Goal: Transaction & Acquisition: Purchase product/service

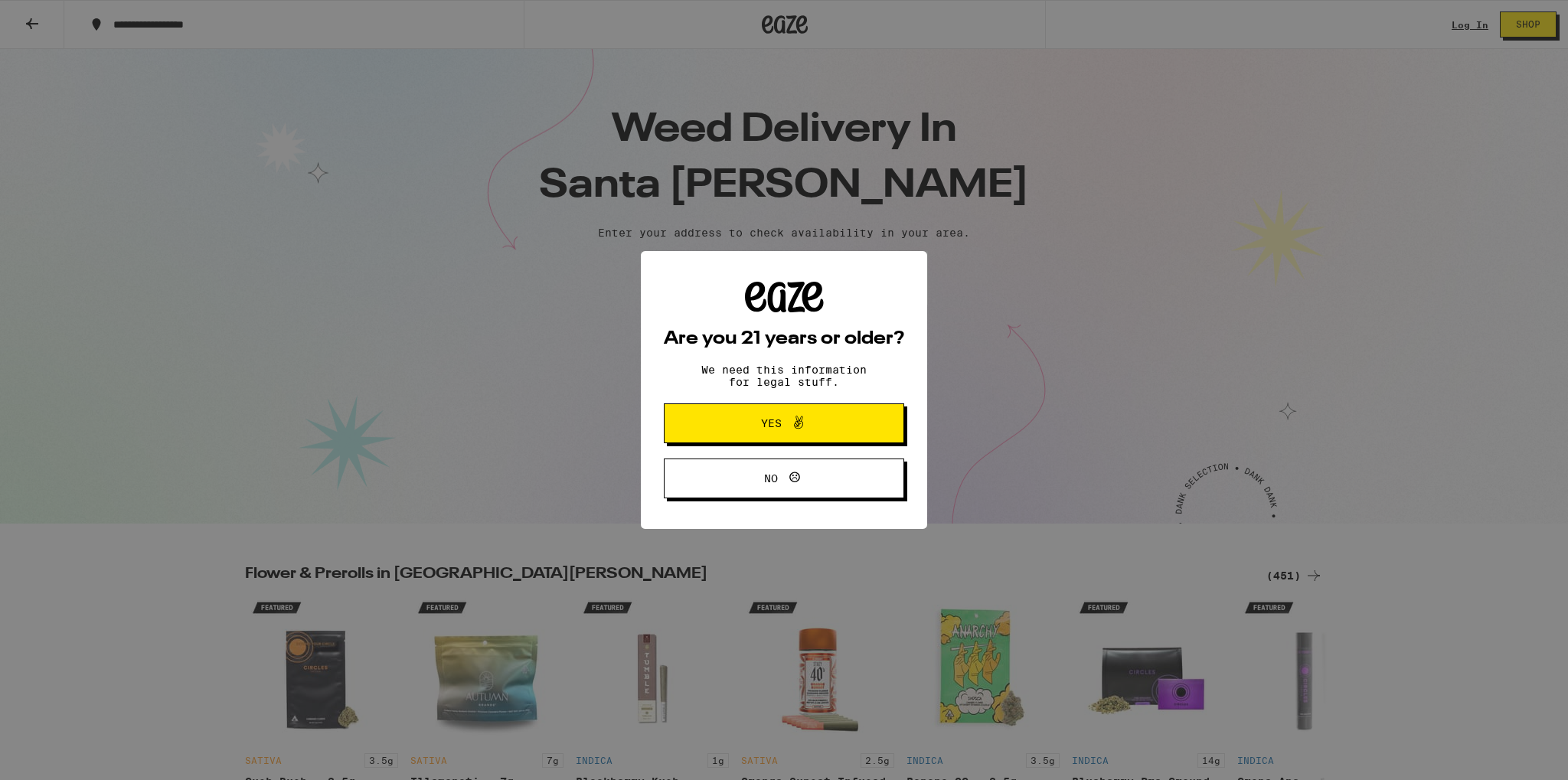
click at [779, 427] on span "Yes" at bounding box center [771, 423] width 21 height 10
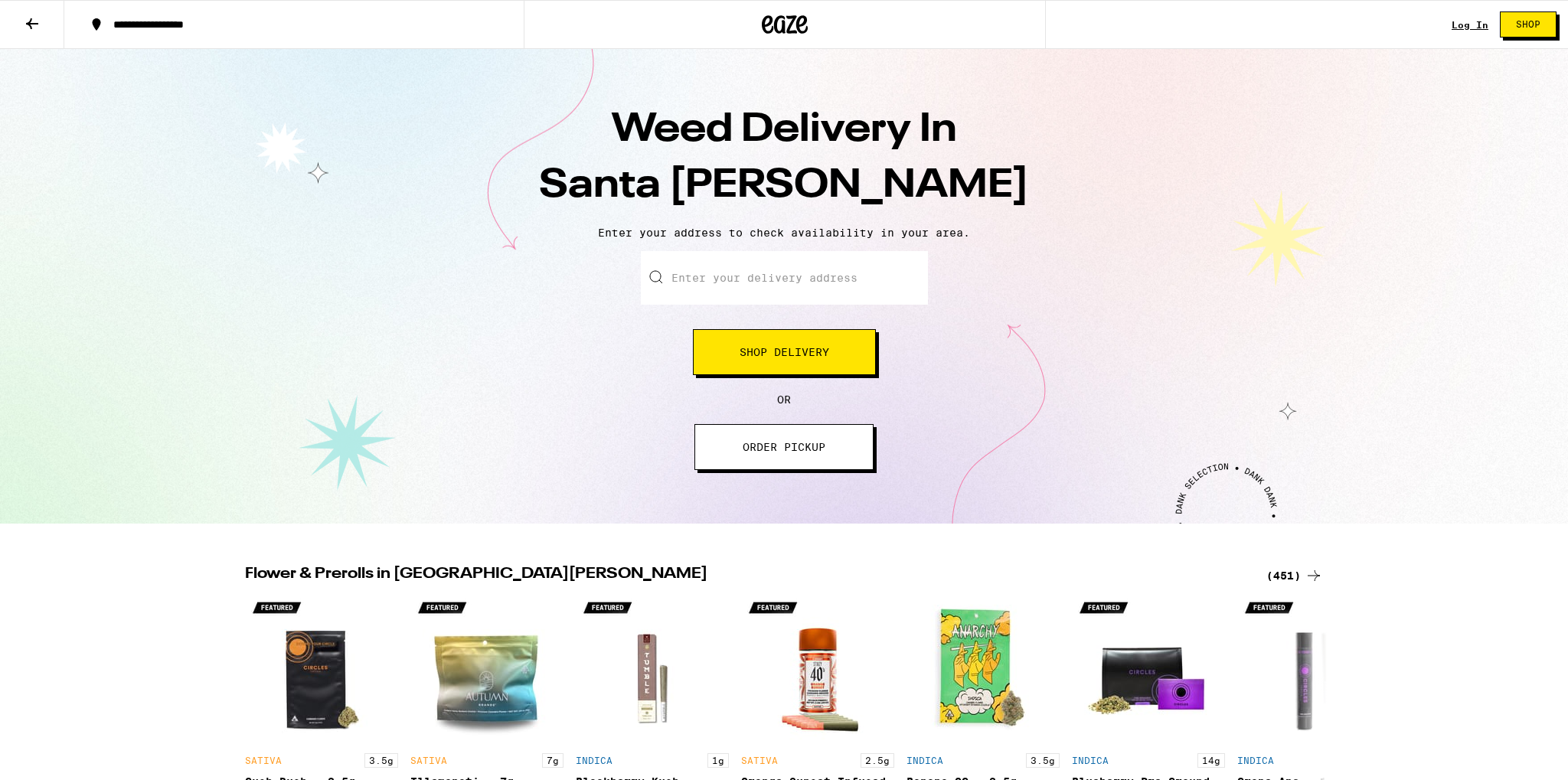
click at [1545, 25] on button "Shop" at bounding box center [1527, 24] width 56 height 26
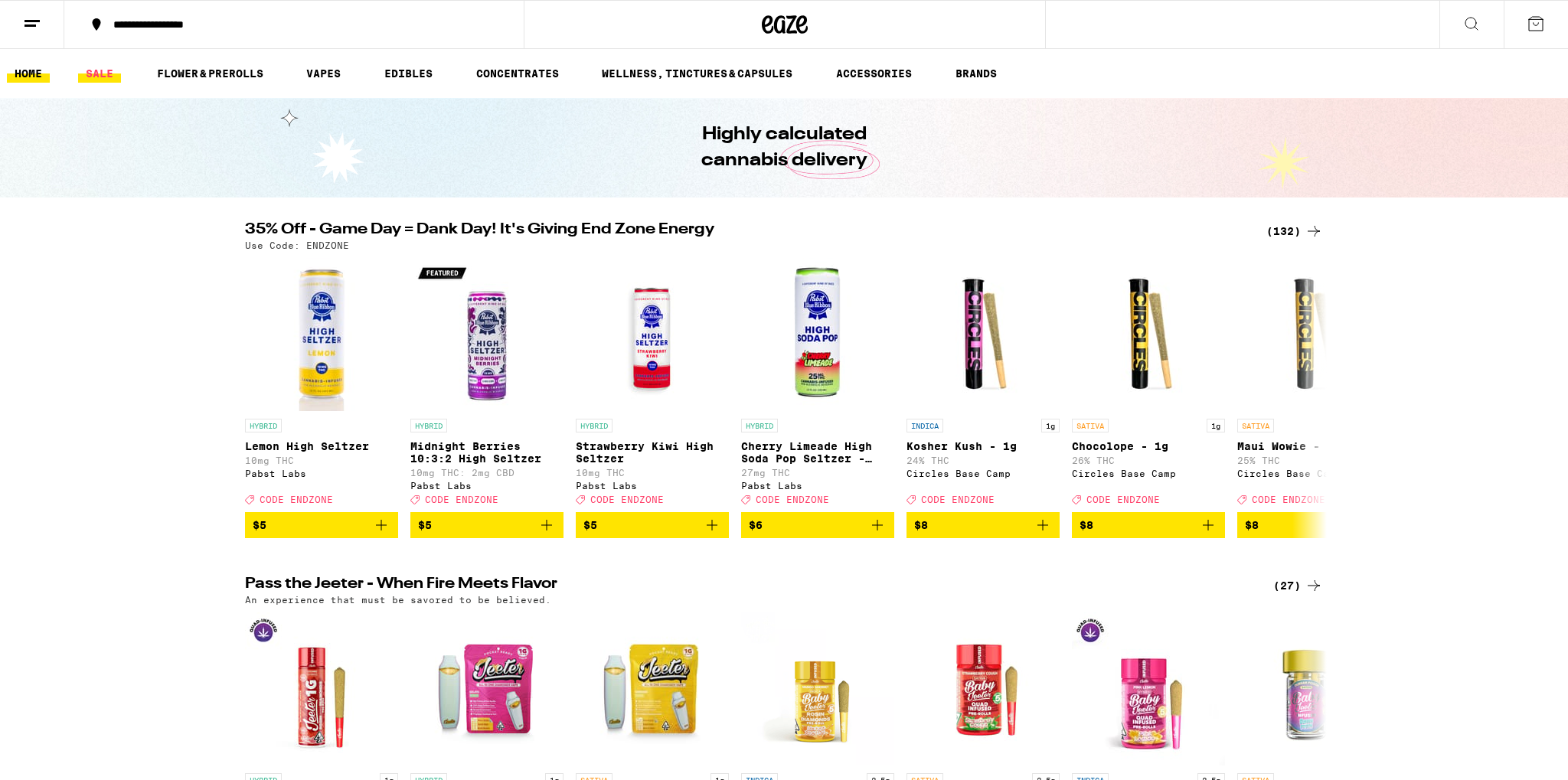
click at [96, 75] on link "SALE" at bounding box center [99, 73] width 42 height 18
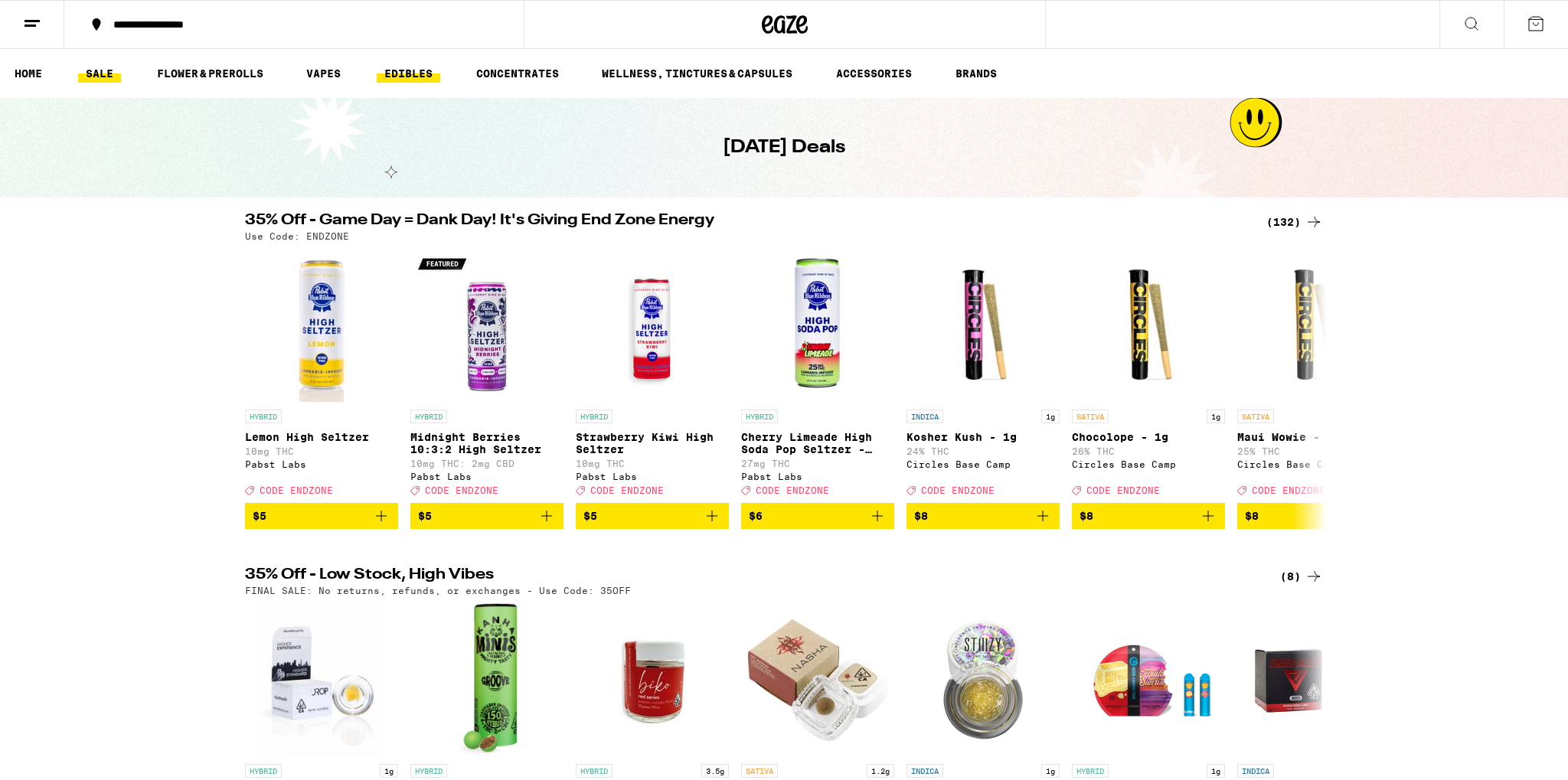
click at [405, 75] on link "EDIBLES" at bounding box center [408, 73] width 63 height 18
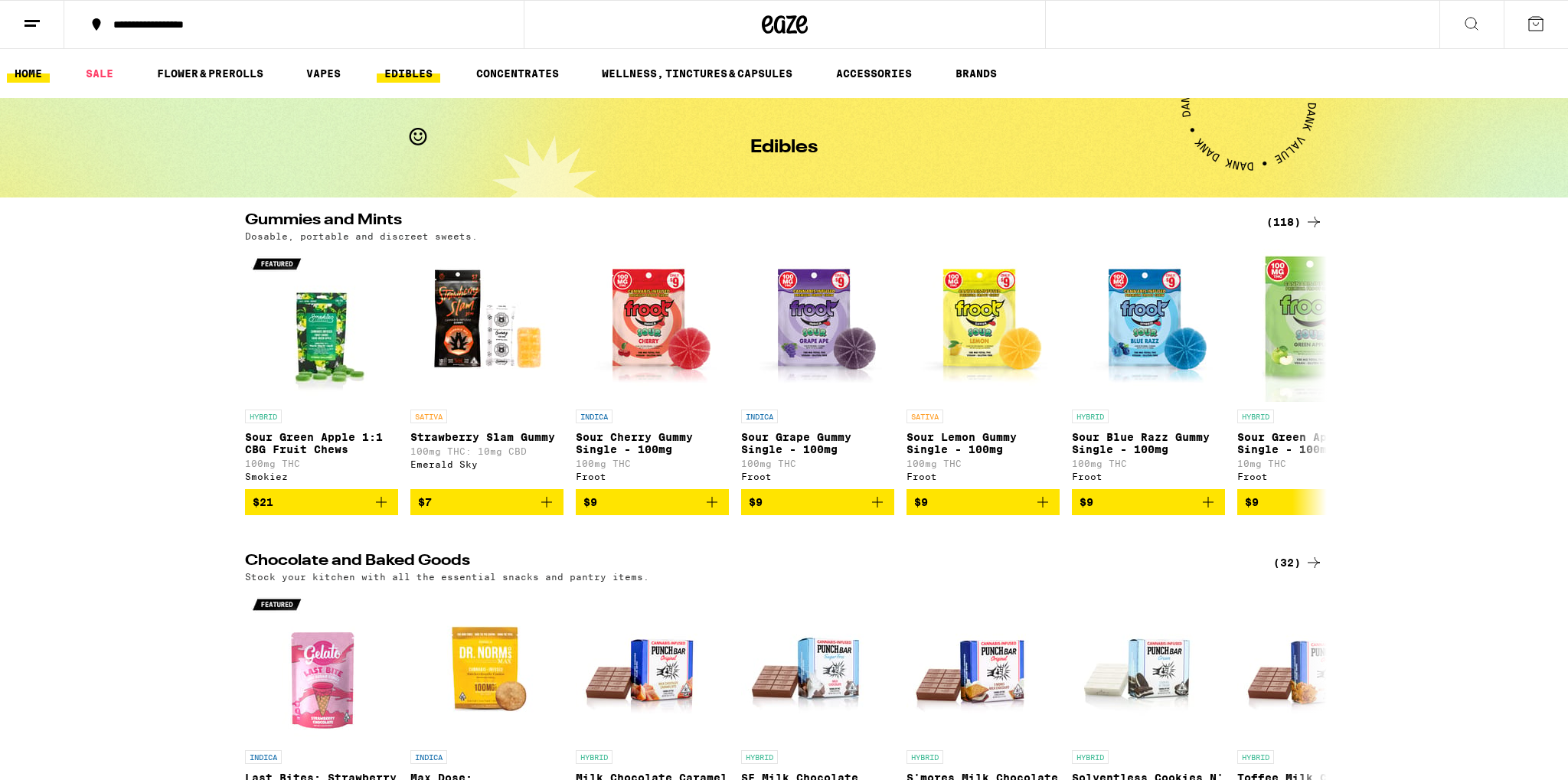
click at [32, 75] on link "HOME" at bounding box center [28, 73] width 42 height 18
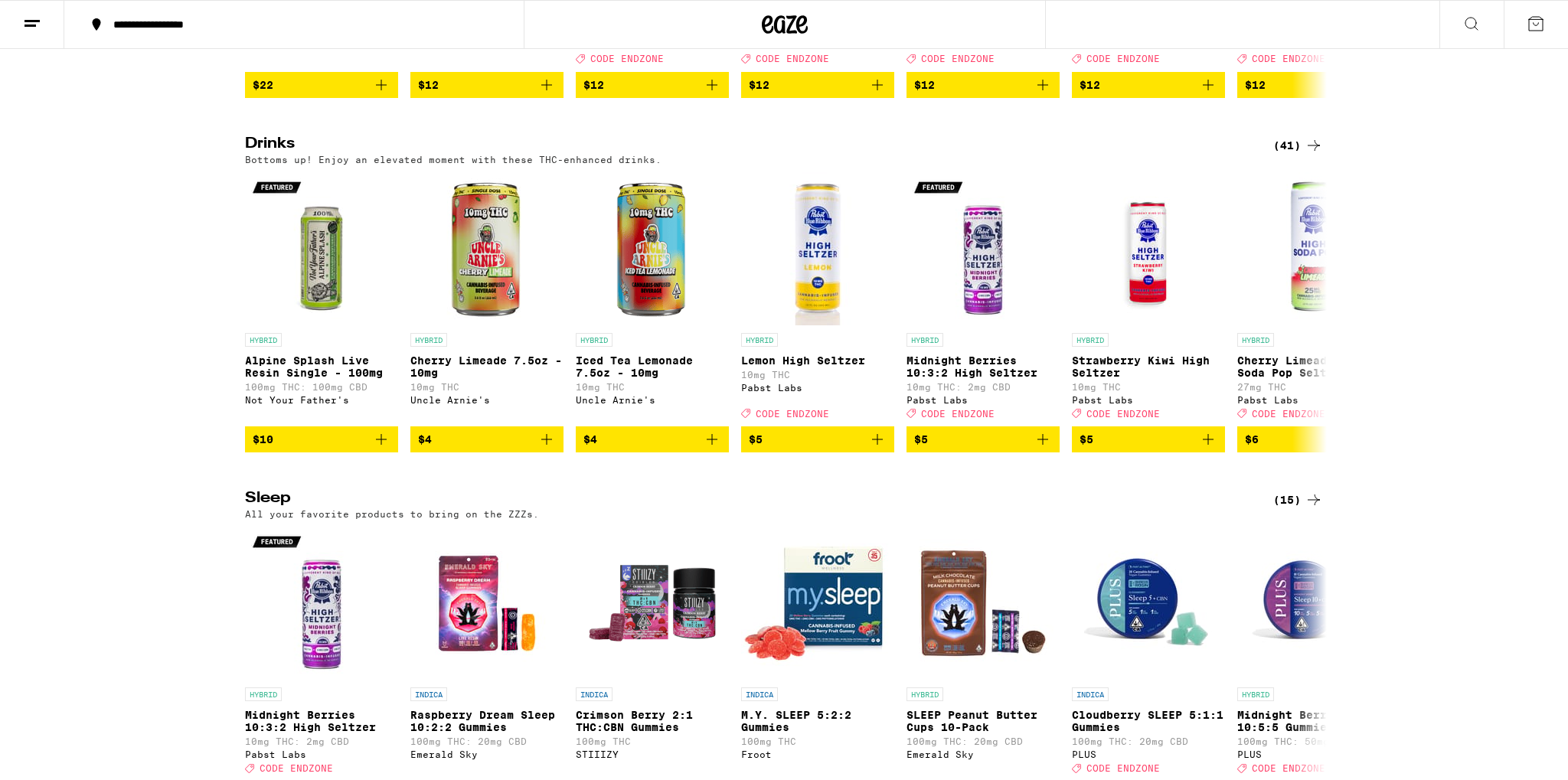
scroll to position [5094, 0]
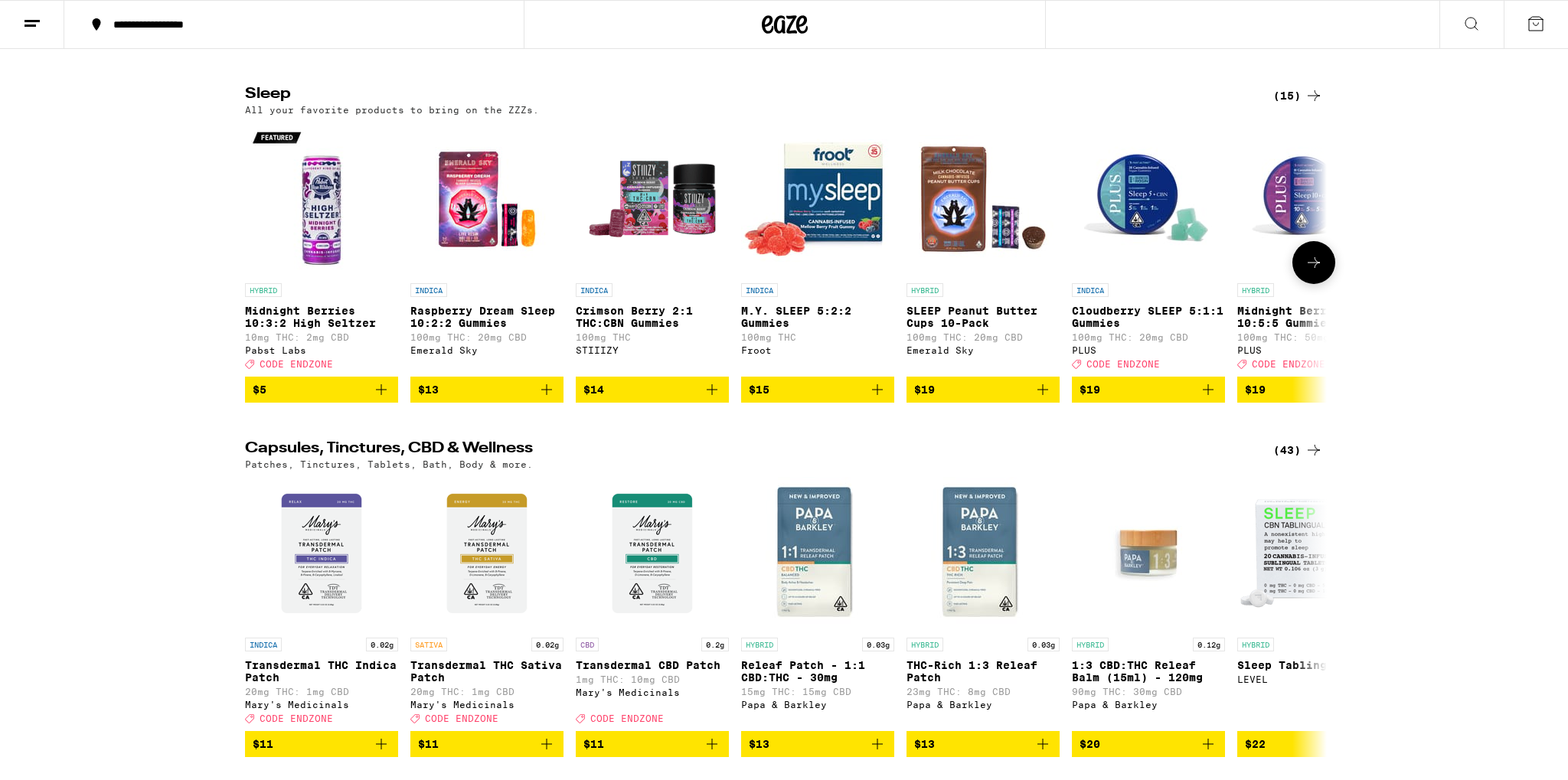
click at [1316, 272] on icon at bounding box center [1313, 262] width 18 height 18
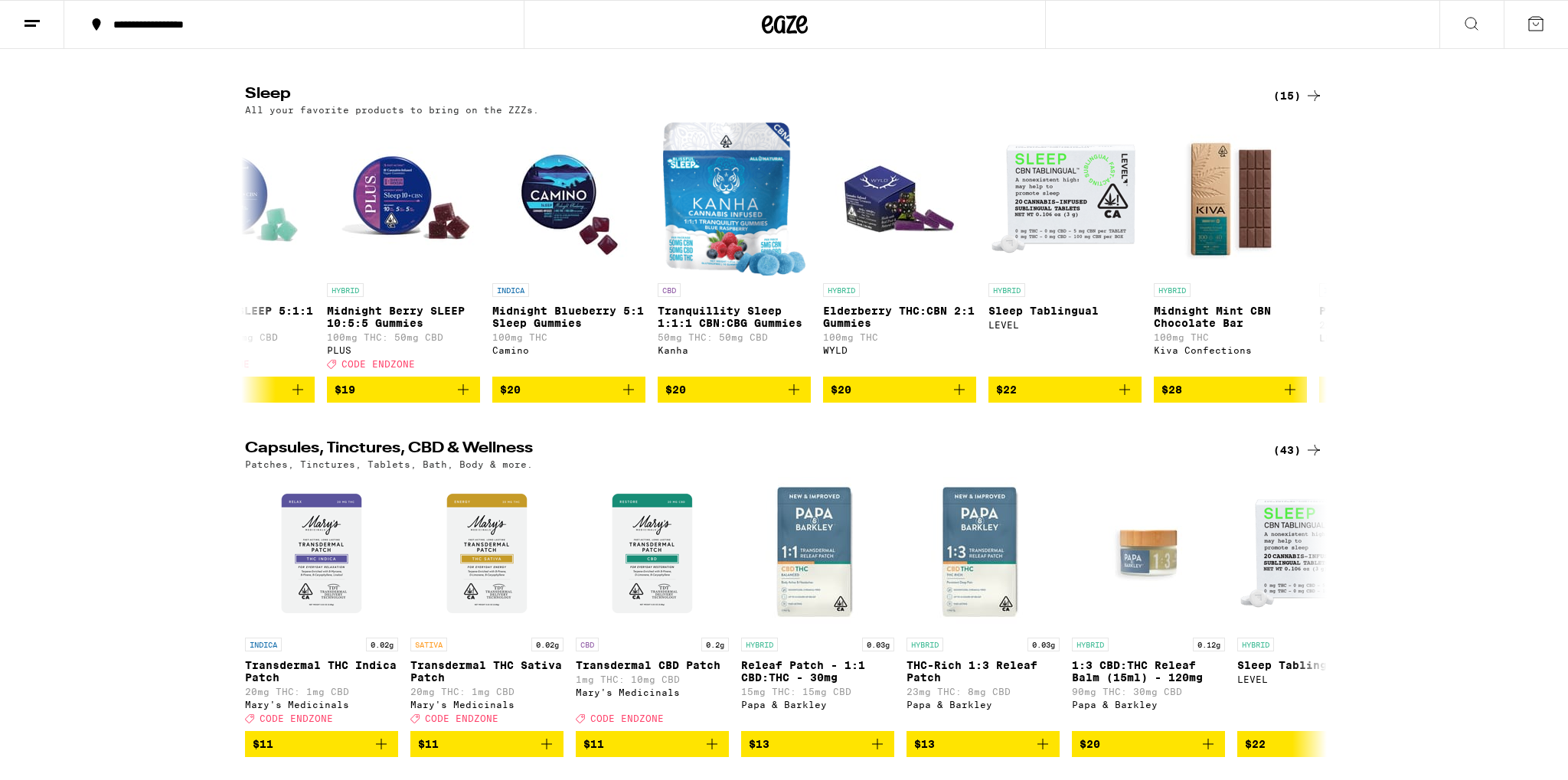
scroll to position [0, 911]
click at [1318, 268] on icon at bounding box center [1314, 263] width 12 height 10
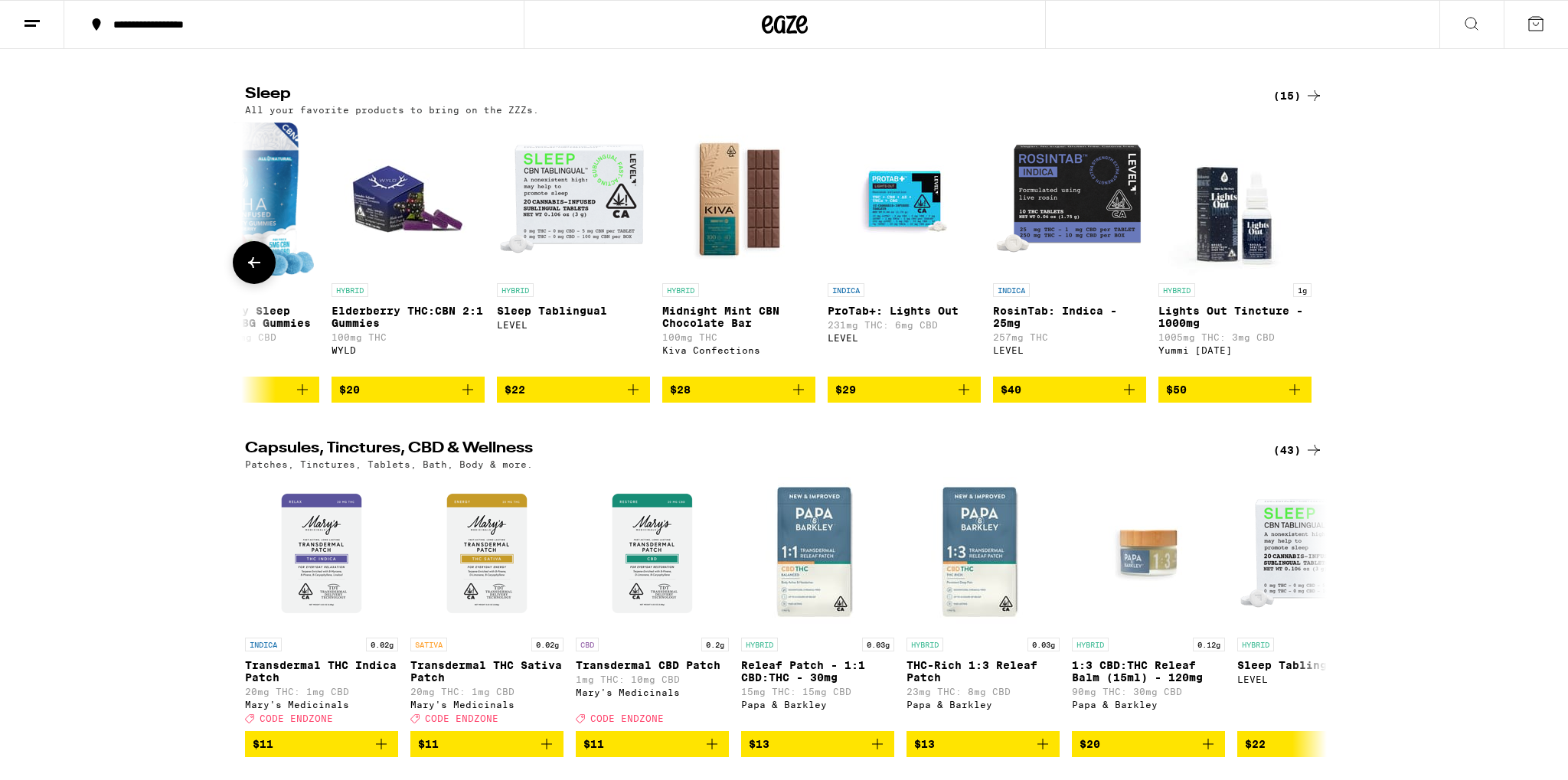
scroll to position [0, 1402]
click at [253, 272] on icon at bounding box center [253, 262] width 18 height 18
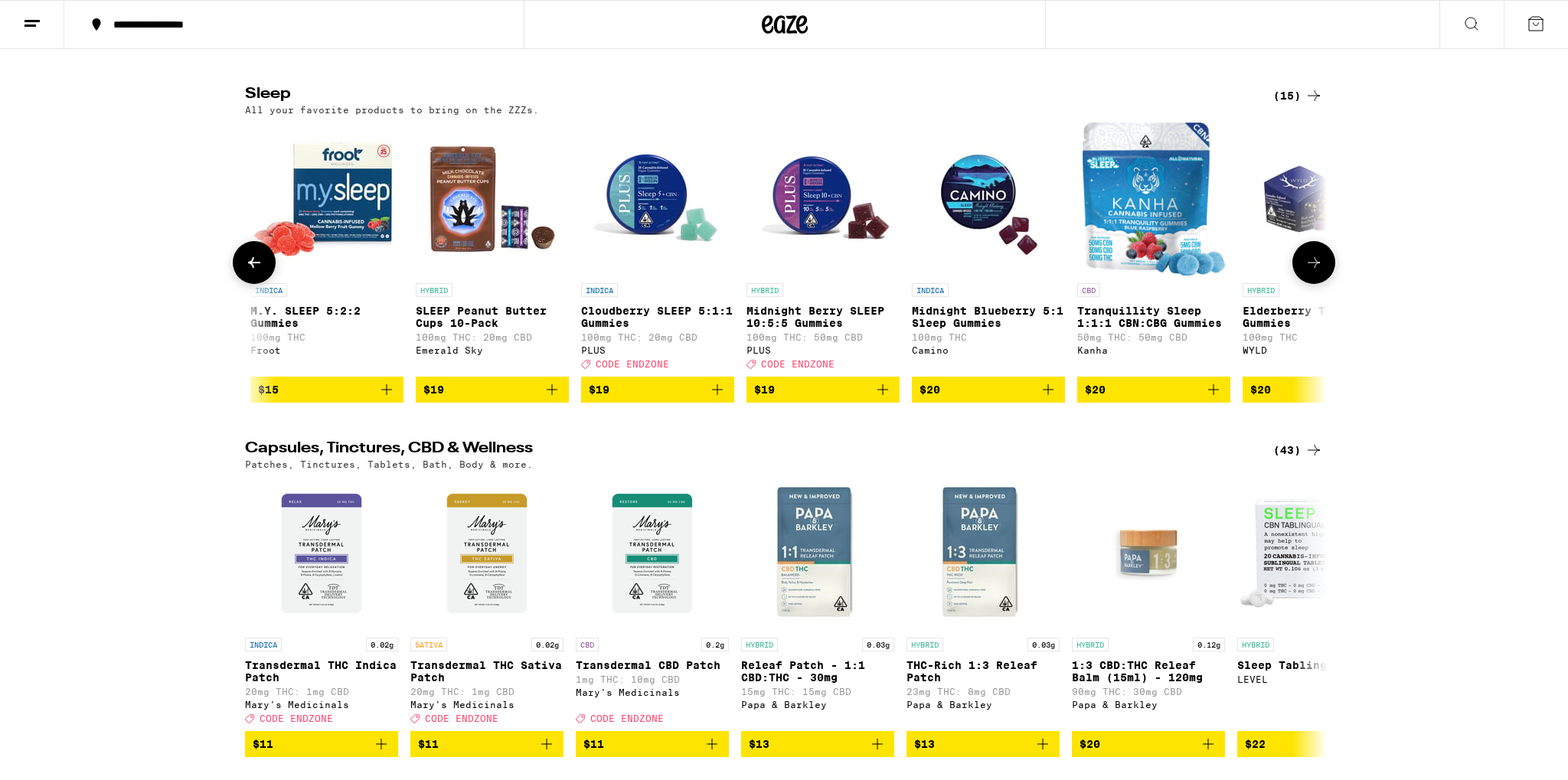
click at [253, 268] on icon at bounding box center [254, 263] width 12 height 10
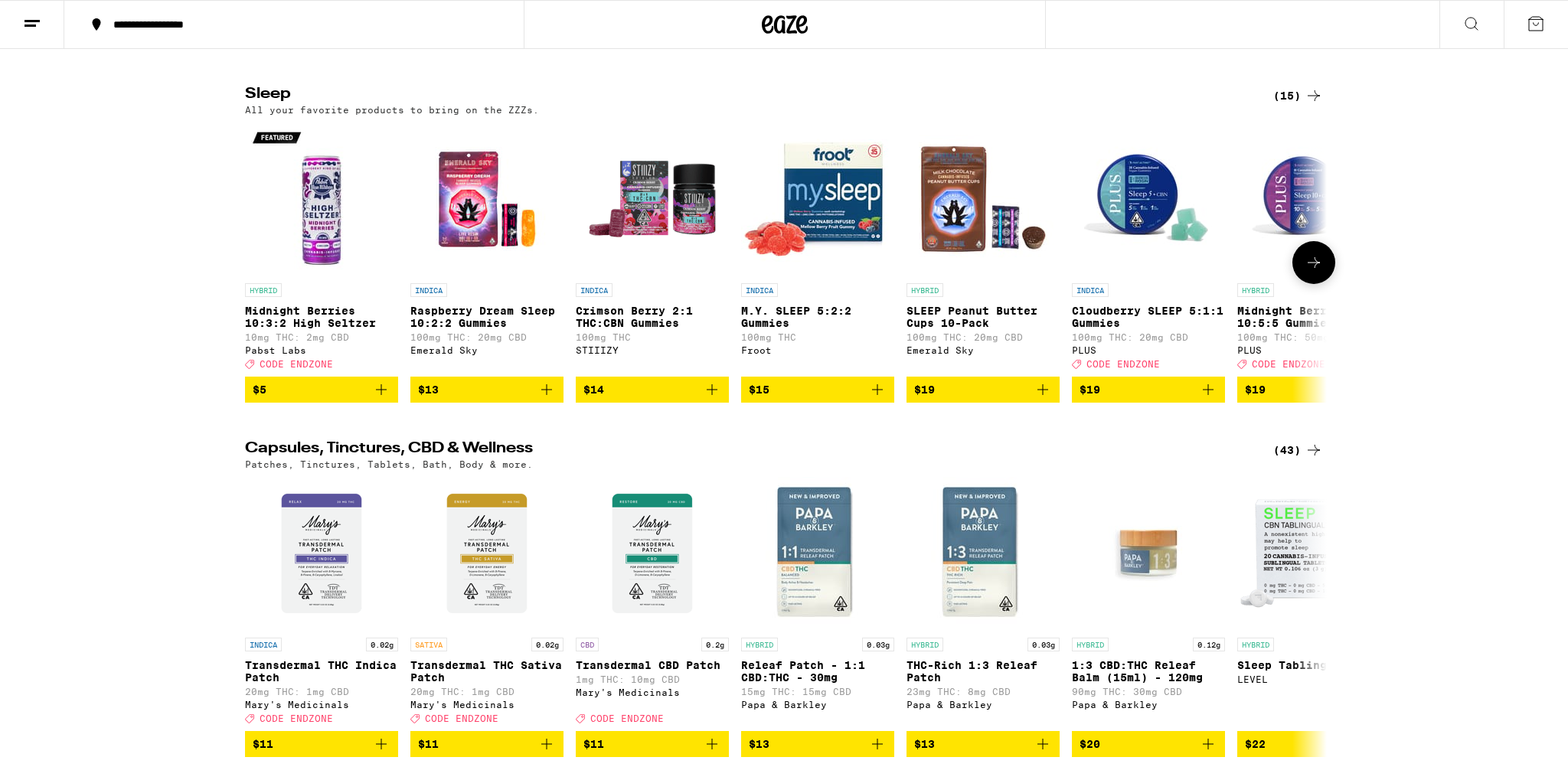
scroll to position [0, 0]
click at [1315, 272] on icon at bounding box center [1313, 262] width 18 height 18
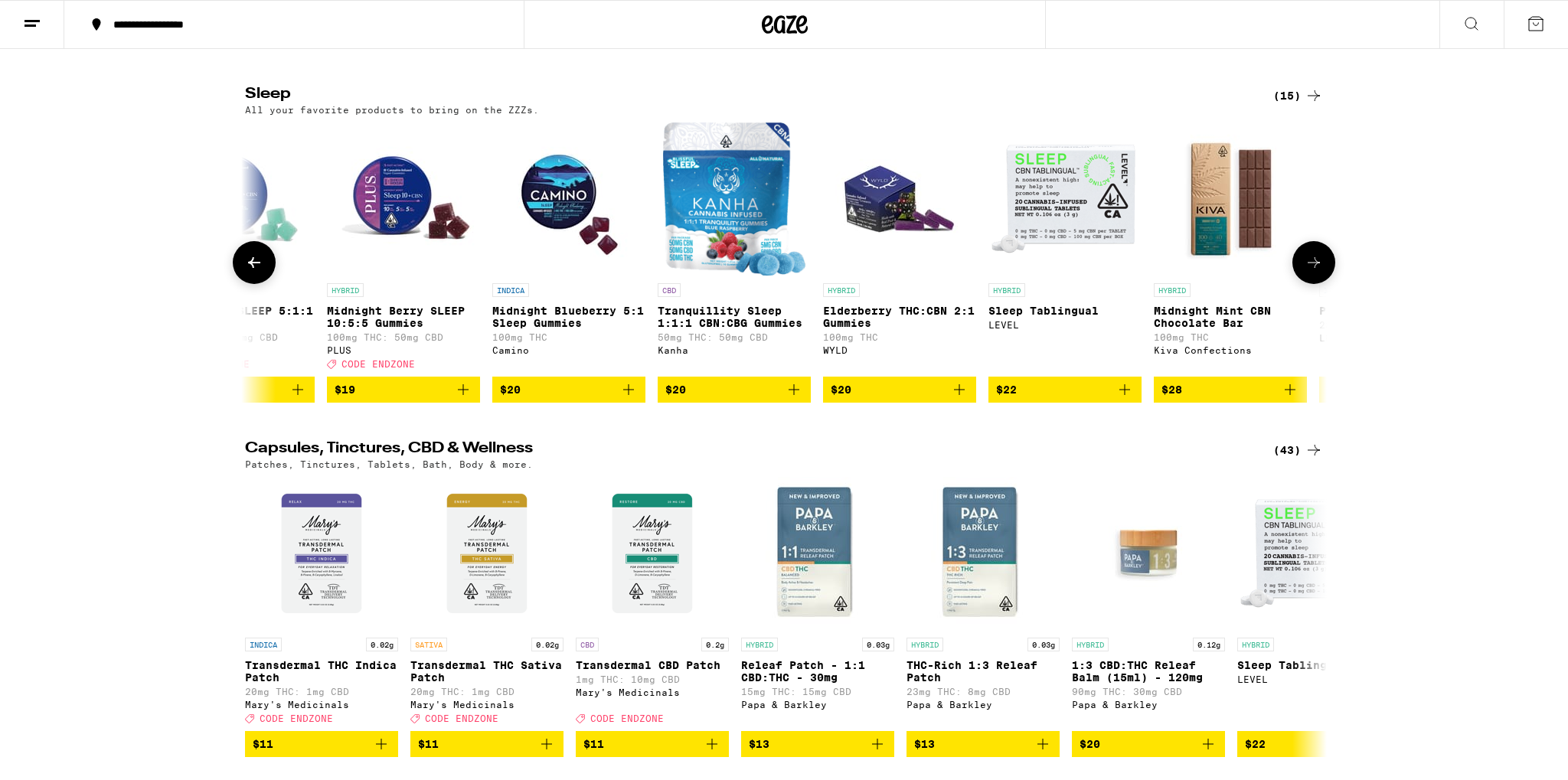
scroll to position [0, 911]
click at [395, 276] on img "Open page for Midnight Berry SLEEP 10:5:5 Gummies from PLUS" at bounding box center [402, 199] width 154 height 154
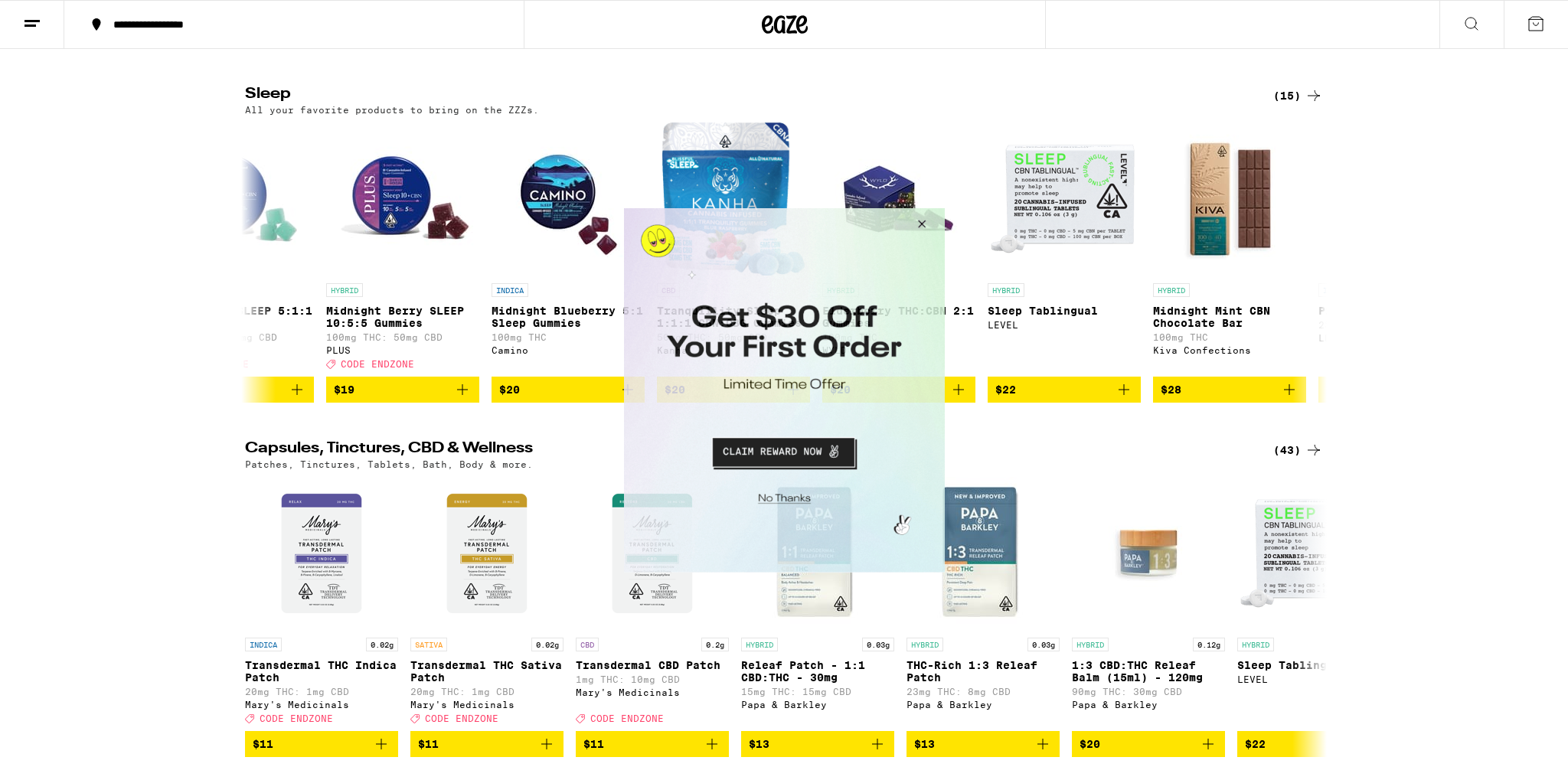
click at [921, 225] on button "Close Modal" at bounding box center [918, 226] width 42 height 36
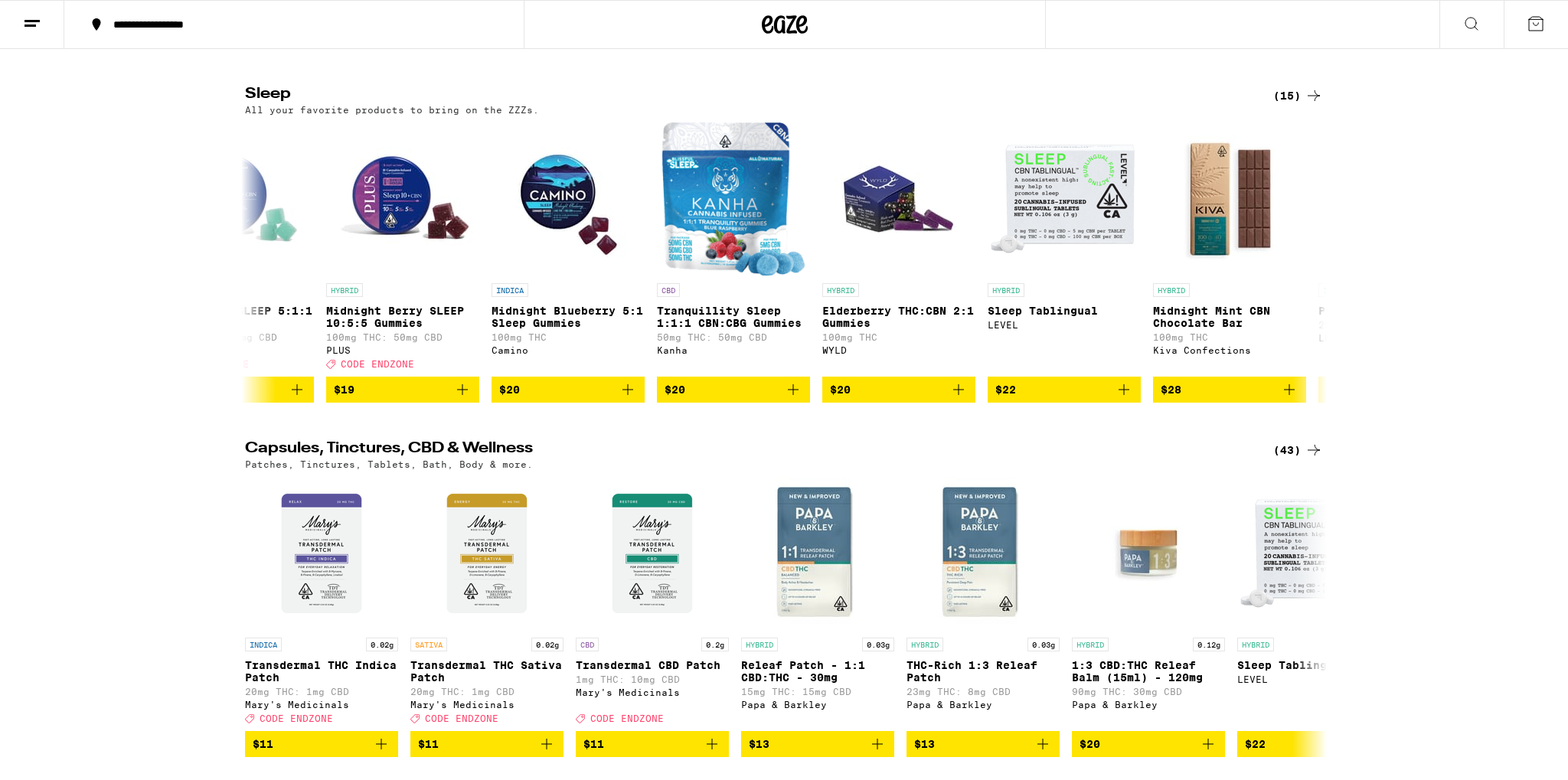
click at [1300, 105] on div "(15)" at bounding box center [1297, 95] width 49 height 18
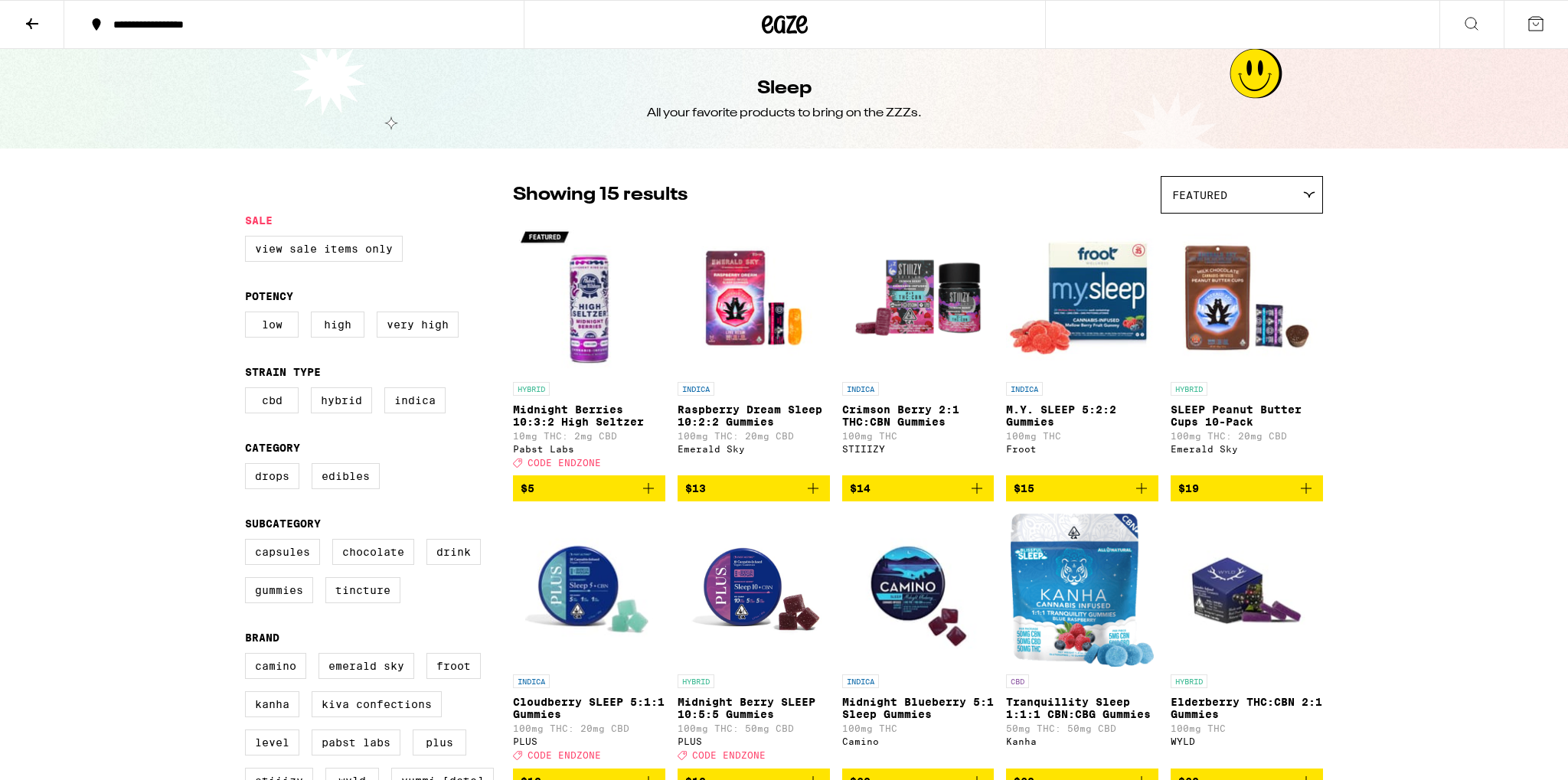
click at [1313, 193] on icon at bounding box center [1309, 195] width 10 height 5
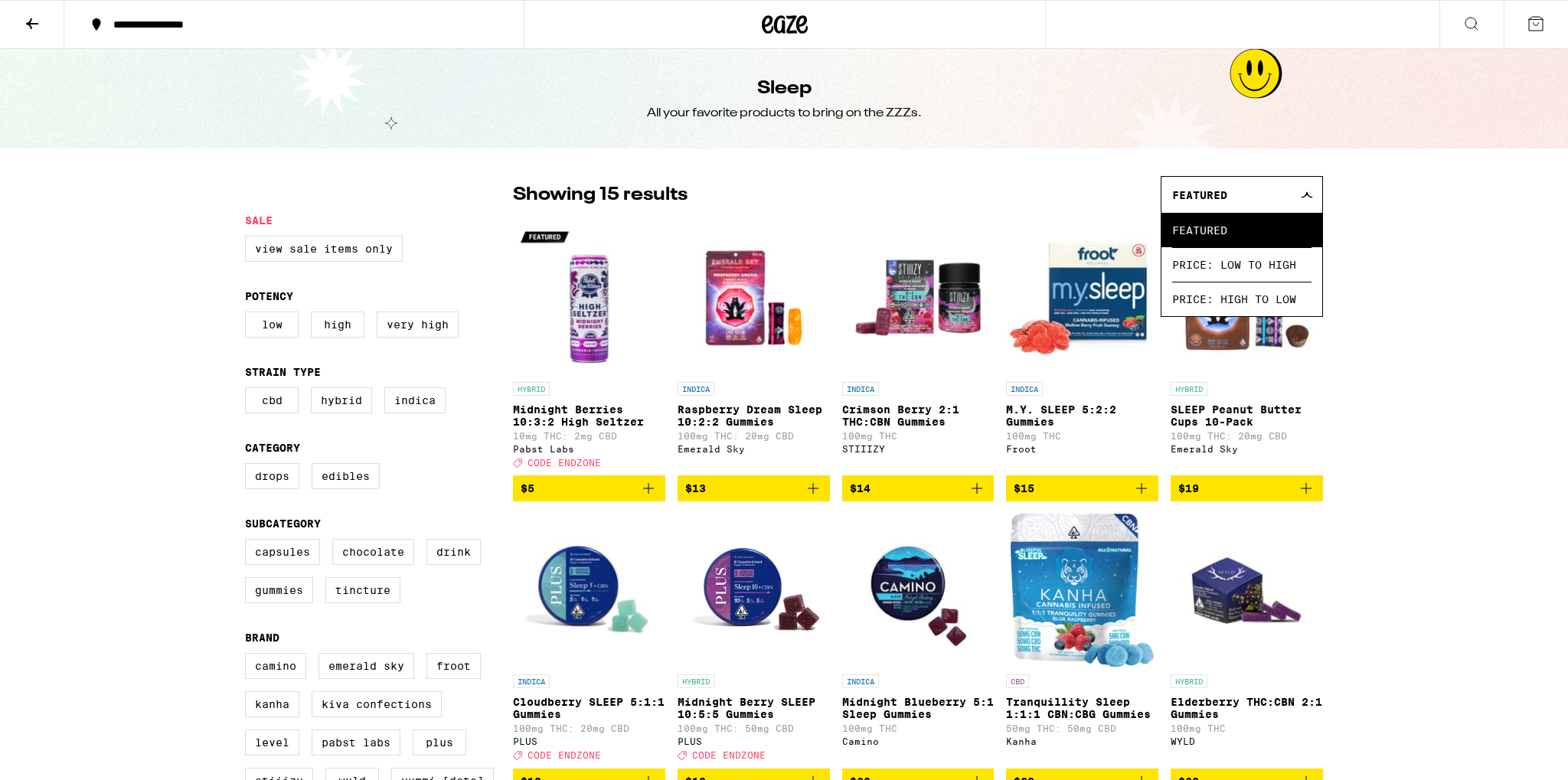
click at [28, 20] on icon at bounding box center [31, 23] width 18 height 18
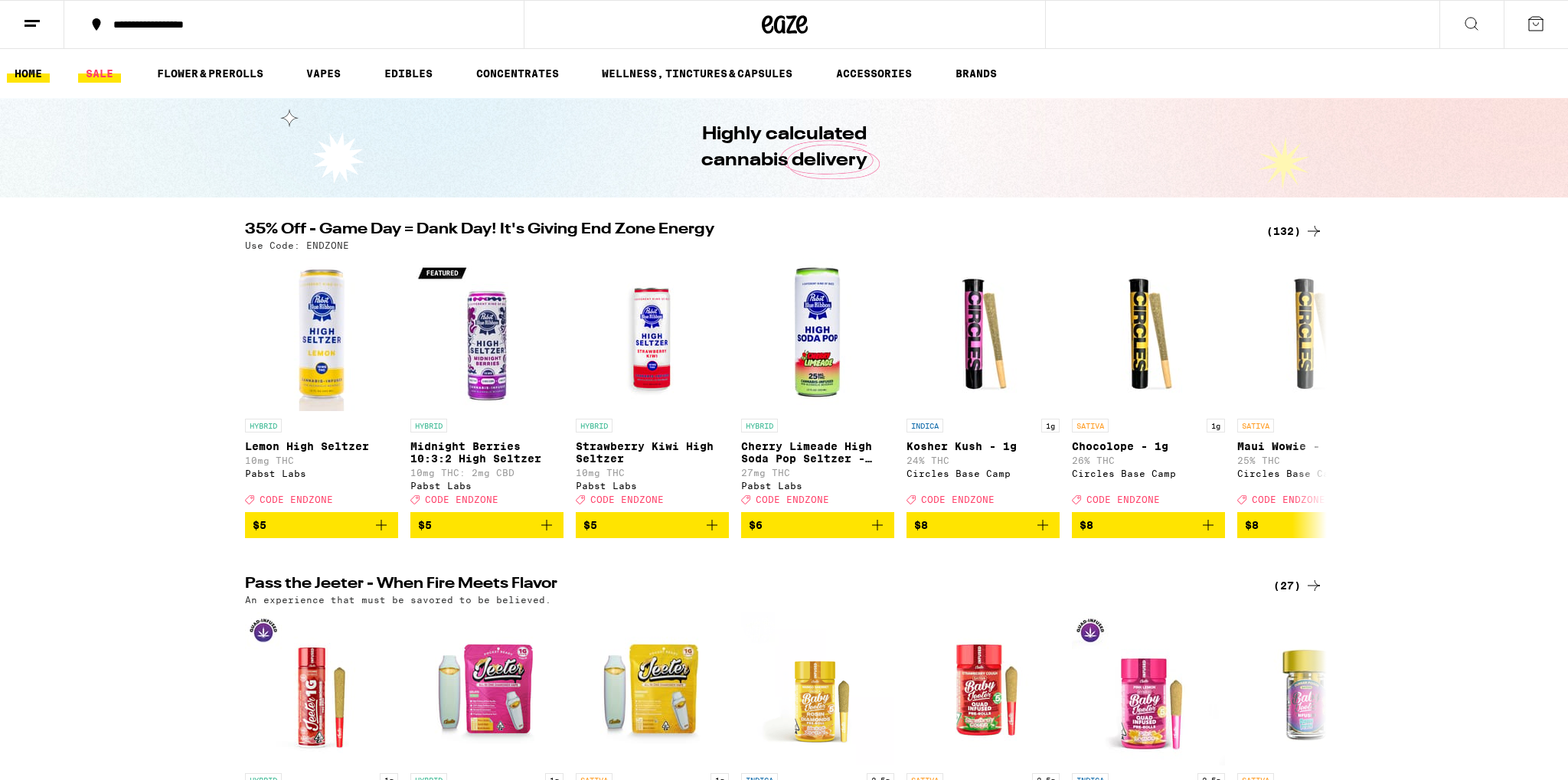
click at [95, 75] on link "SALE" at bounding box center [99, 73] width 42 height 18
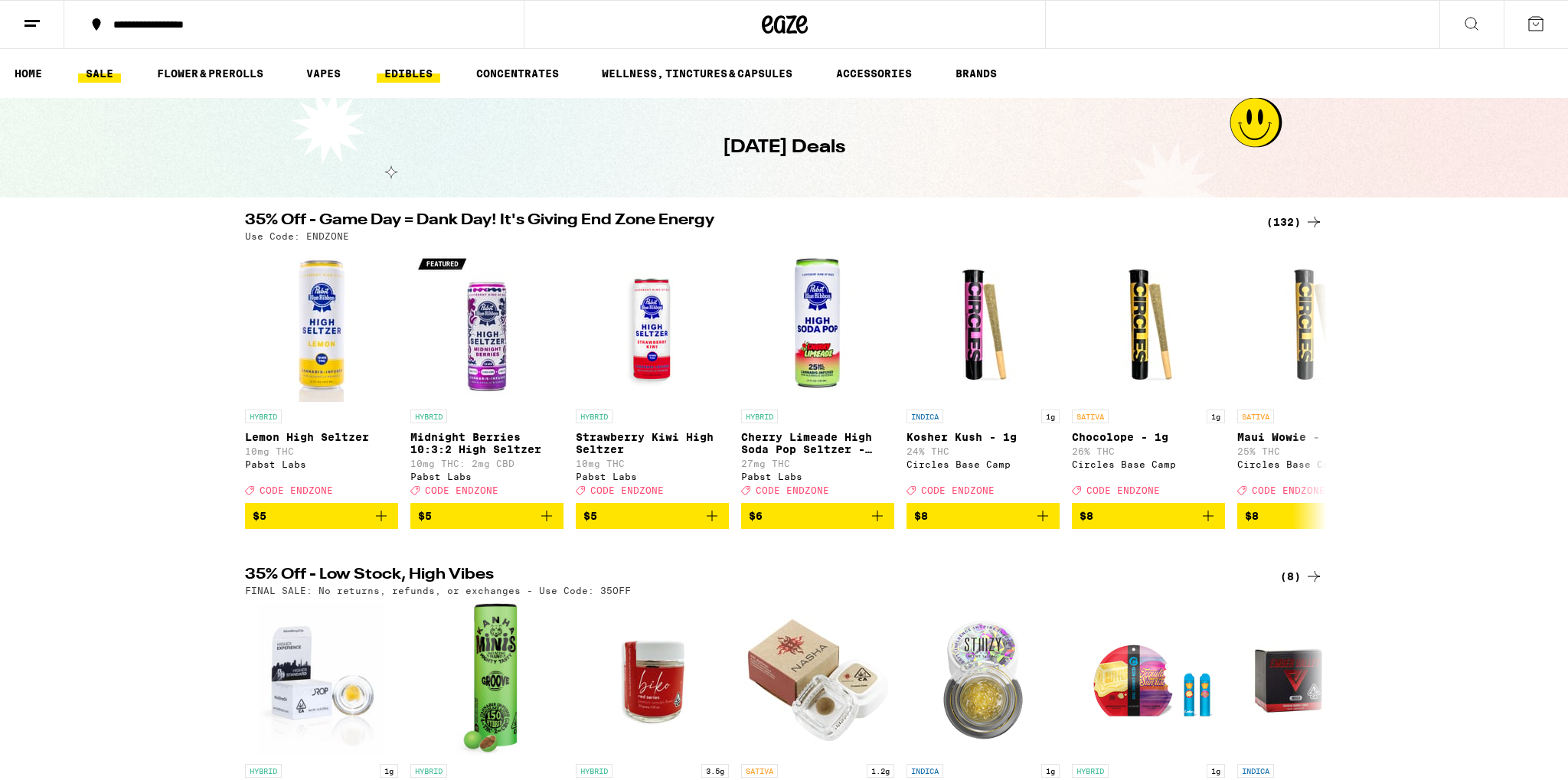
click at [401, 75] on link "EDIBLES" at bounding box center [408, 73] width 63 height 18
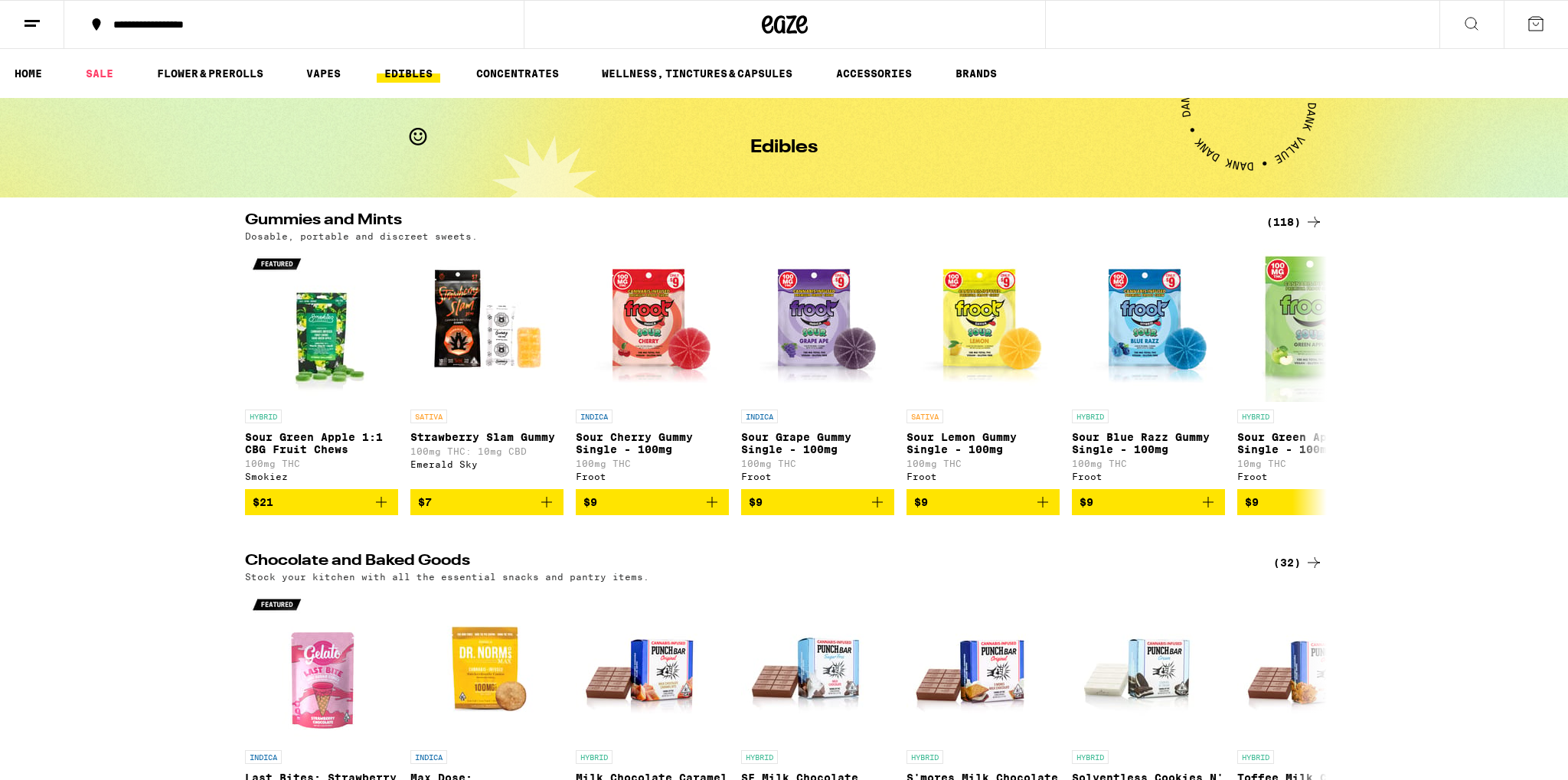
click at [1471, 28] on icon at bounding box center [1471, 23] width 12 height 12
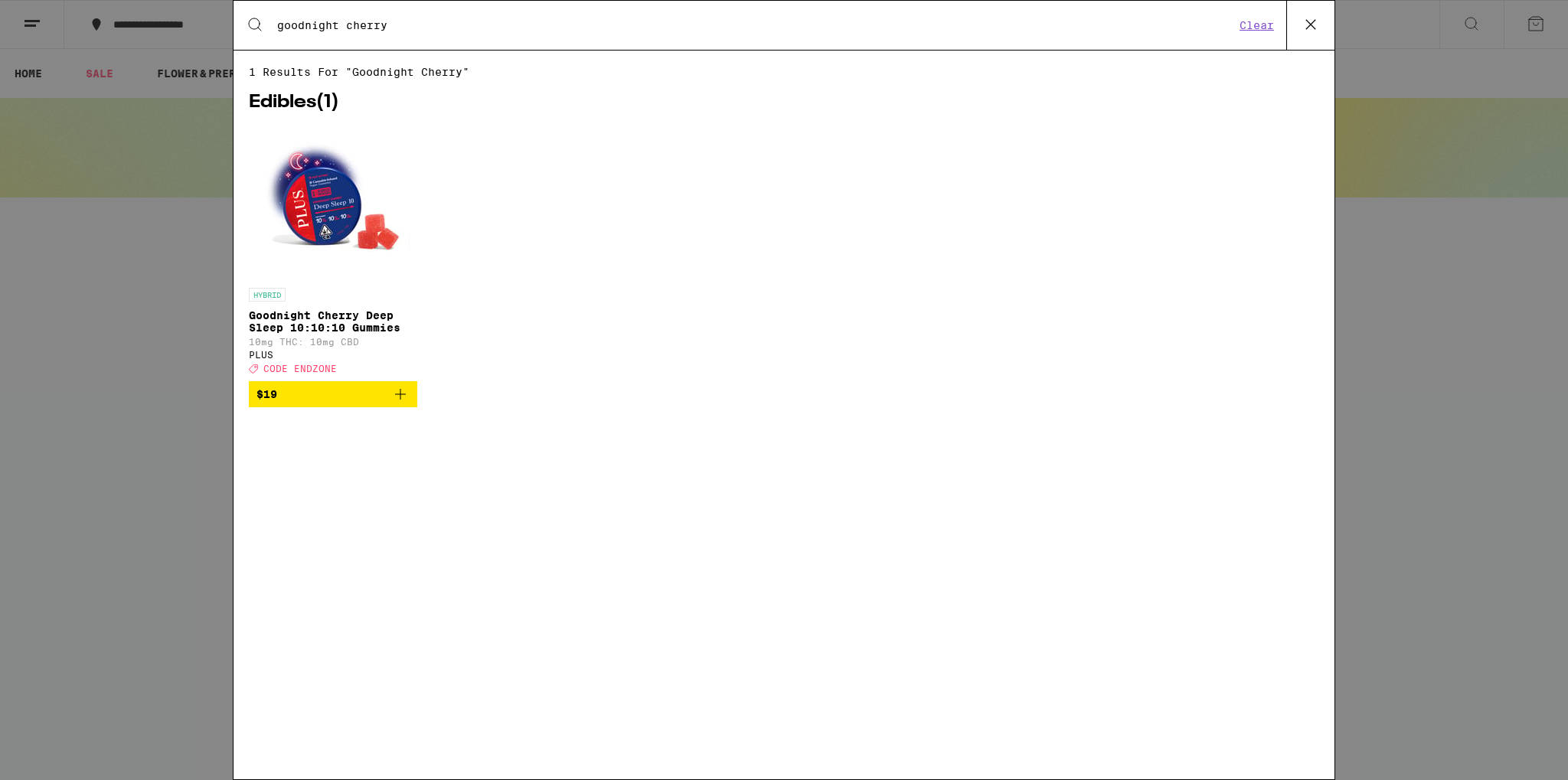
type input "goodnight cherry"
click at [328, 195] on img "Open page for Goodnight Cherry Deep Sleep 10:10:10 Gummies from PLUS" at bounding box center [333, 204] width 154 height 154
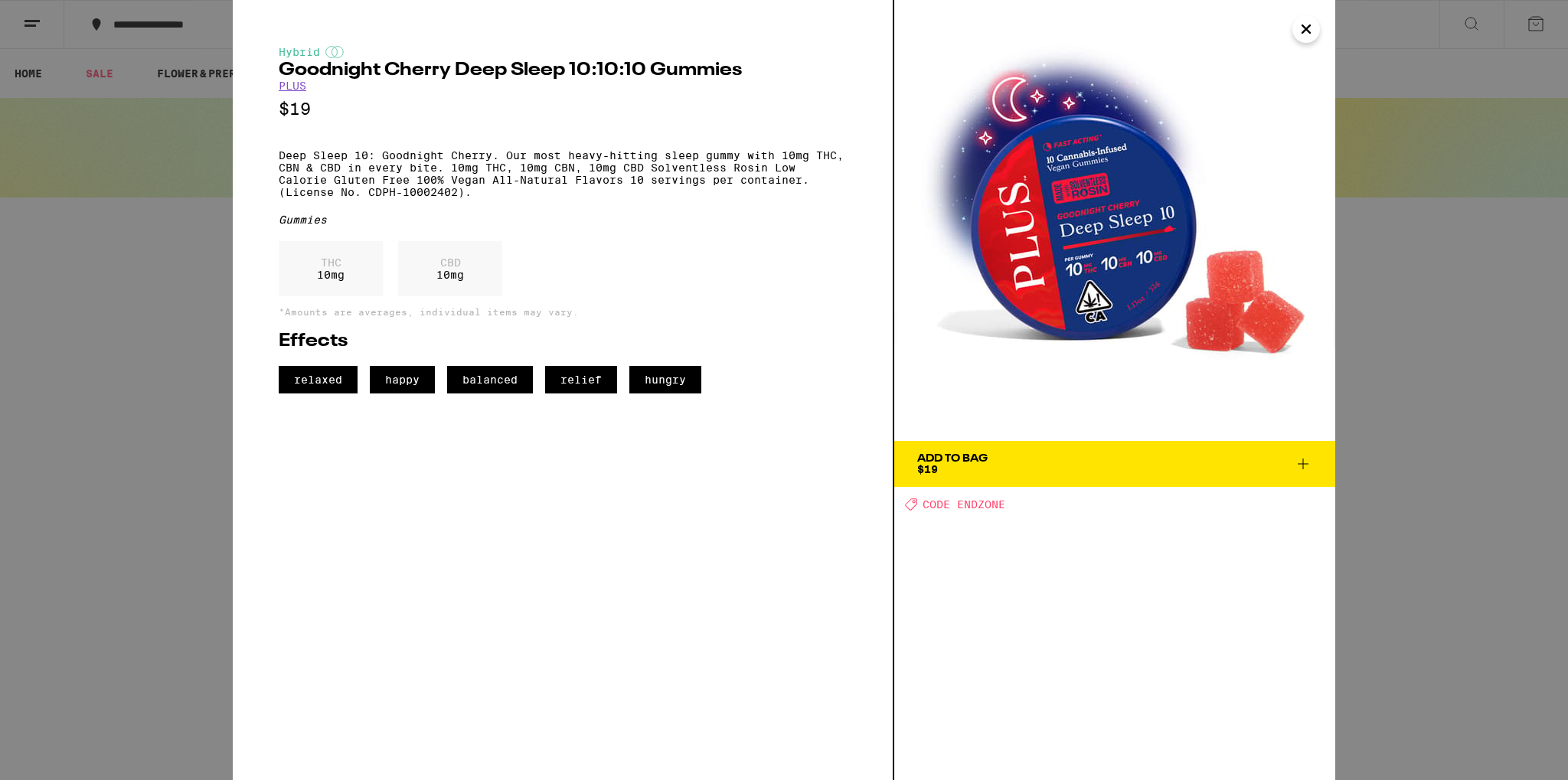
click at [304, 49] on div "Hybrid" at bounding box center [562, 52] width 568 height 12
click at [291, 88] on link "PLUS" at bounding box center [292, 86] width 28 height 12
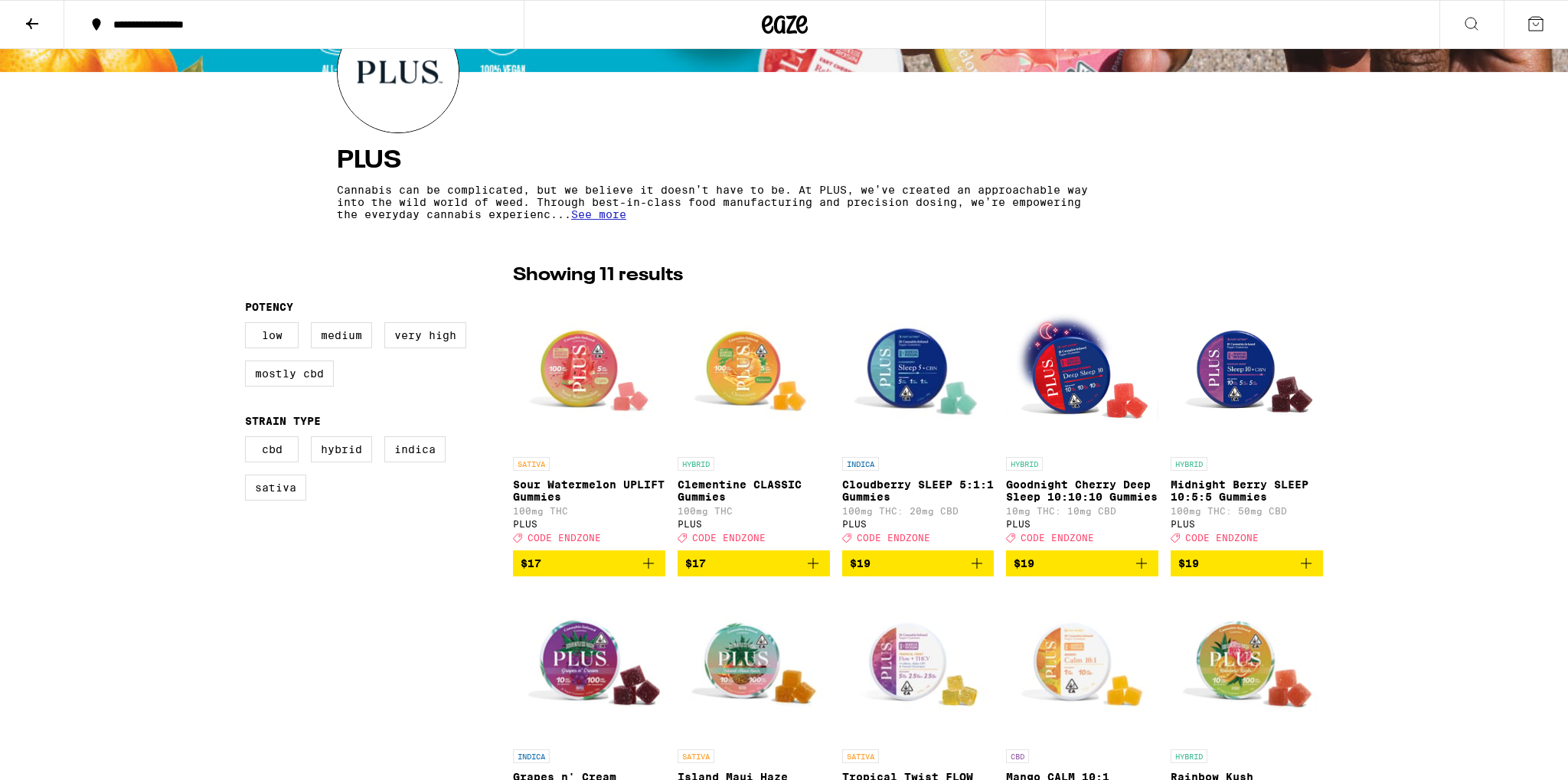
scroll to position [161, 0]
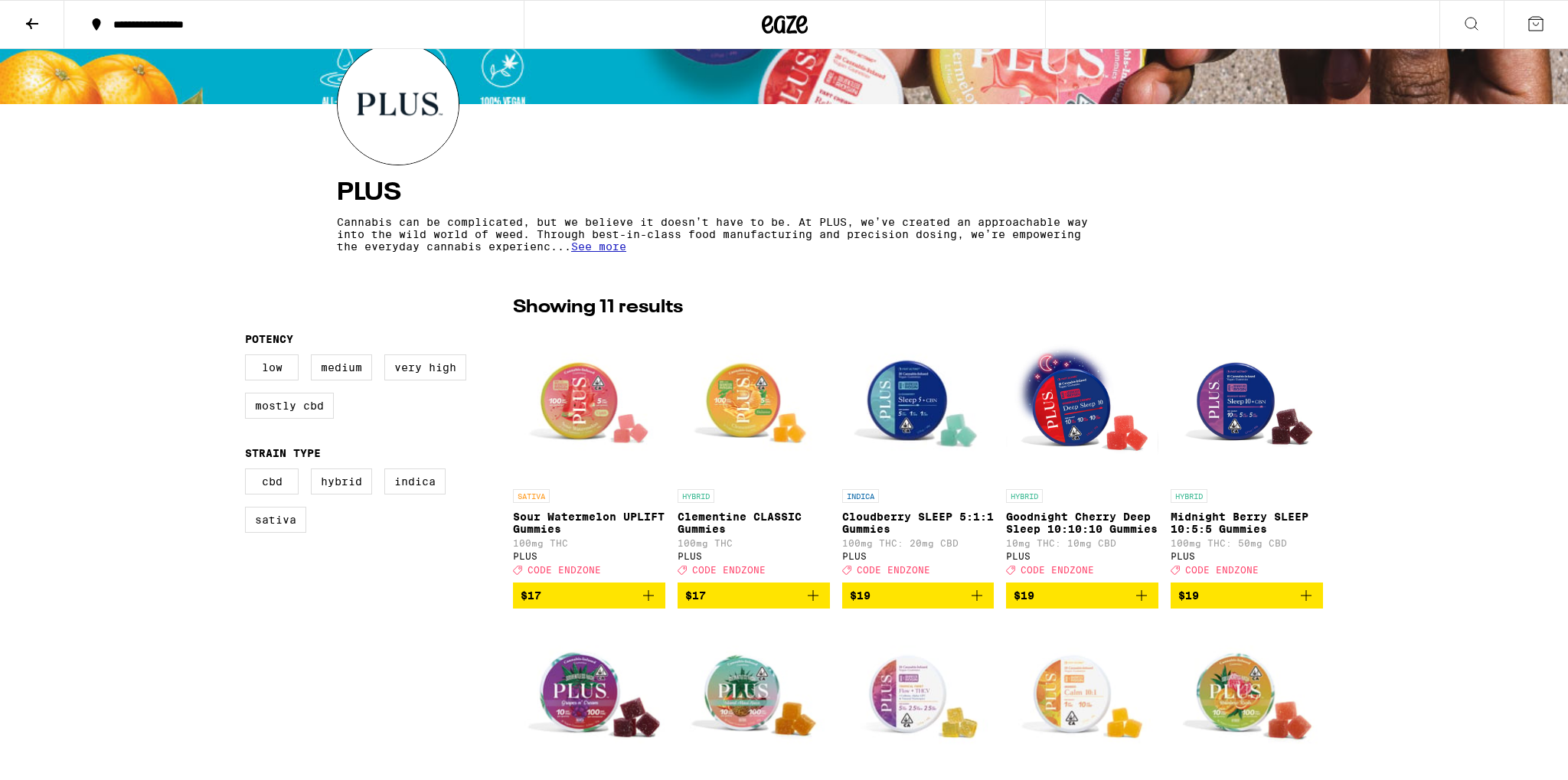
click at [611, 250] on span "See more" at bounding box center [598, 246] width 56 height 12
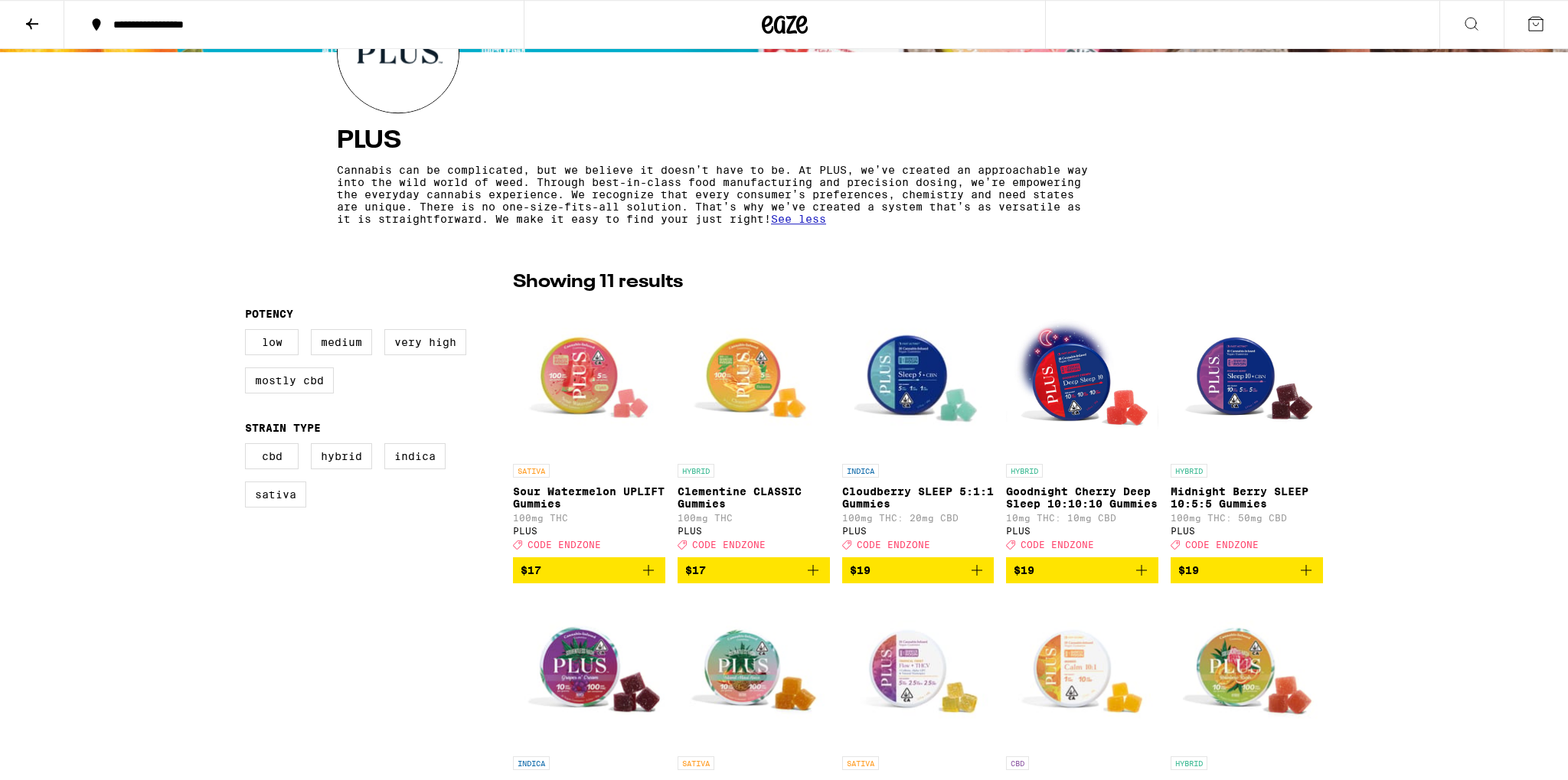
scroll to position [242, 0]
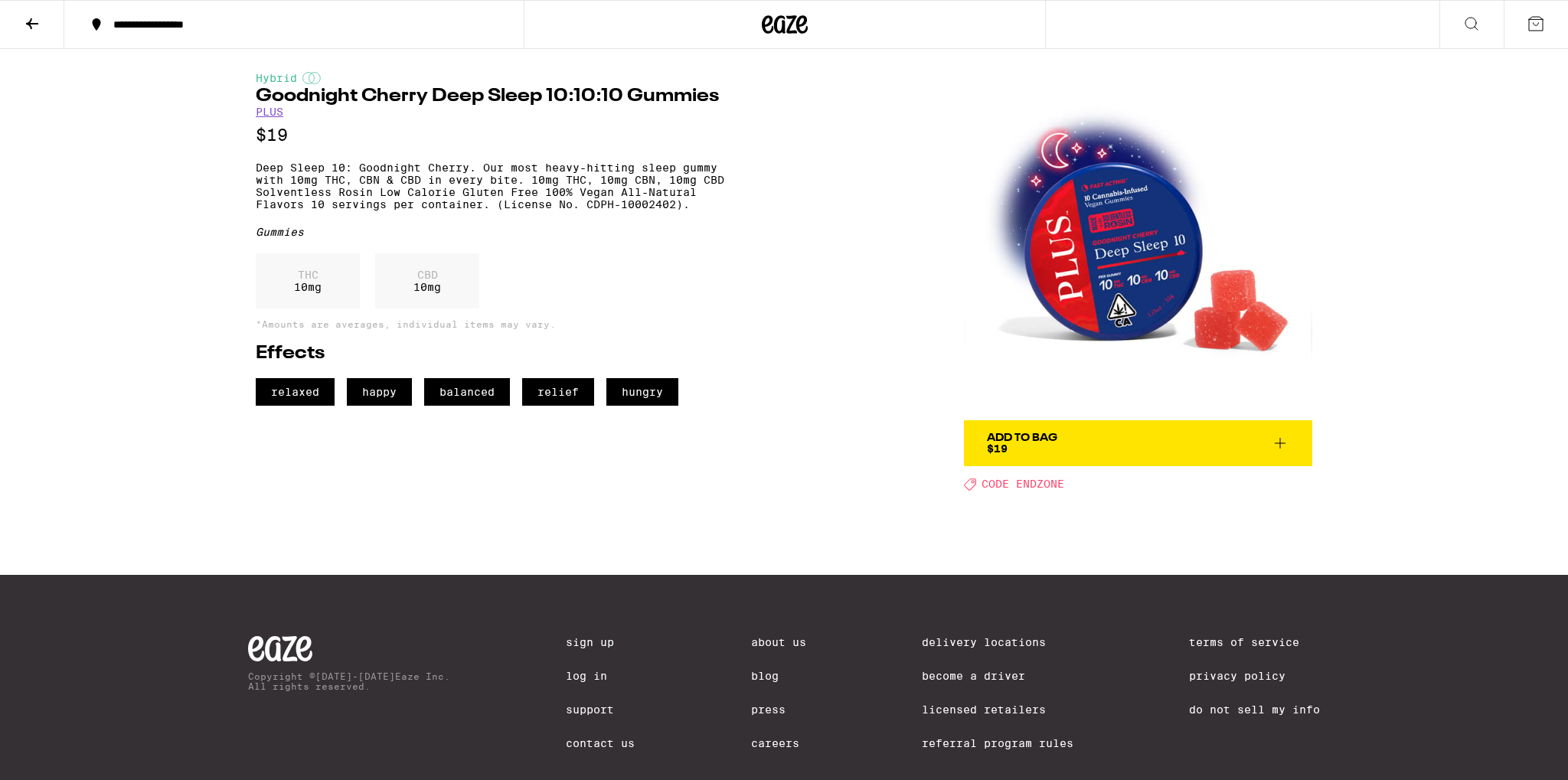
click at [36, 23] on icon at bounding box center [32, 23] width 12 height 10
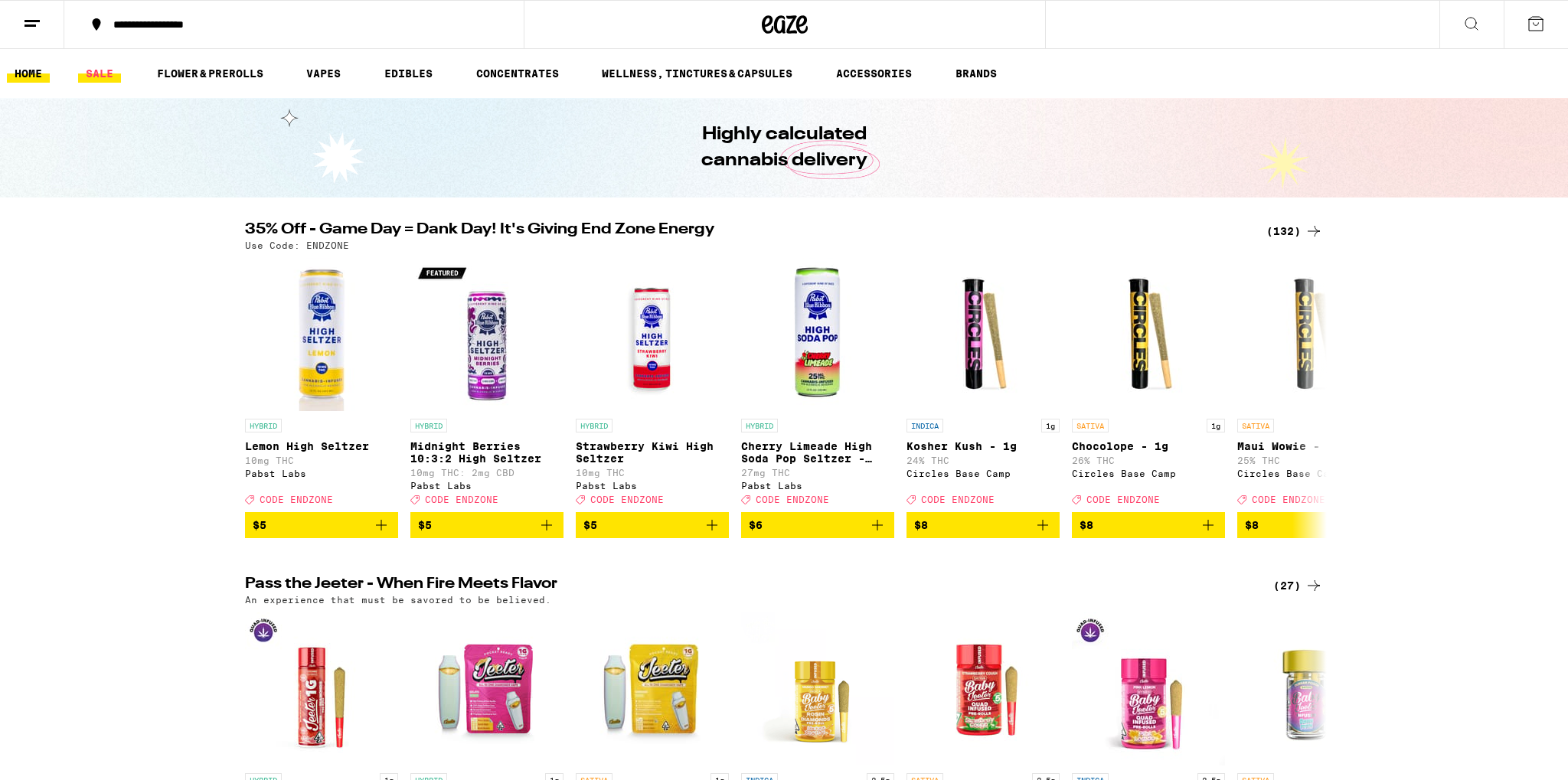
click at [95, 73] on link "SALE" at bounding box center [99, 73] width 42 height 18
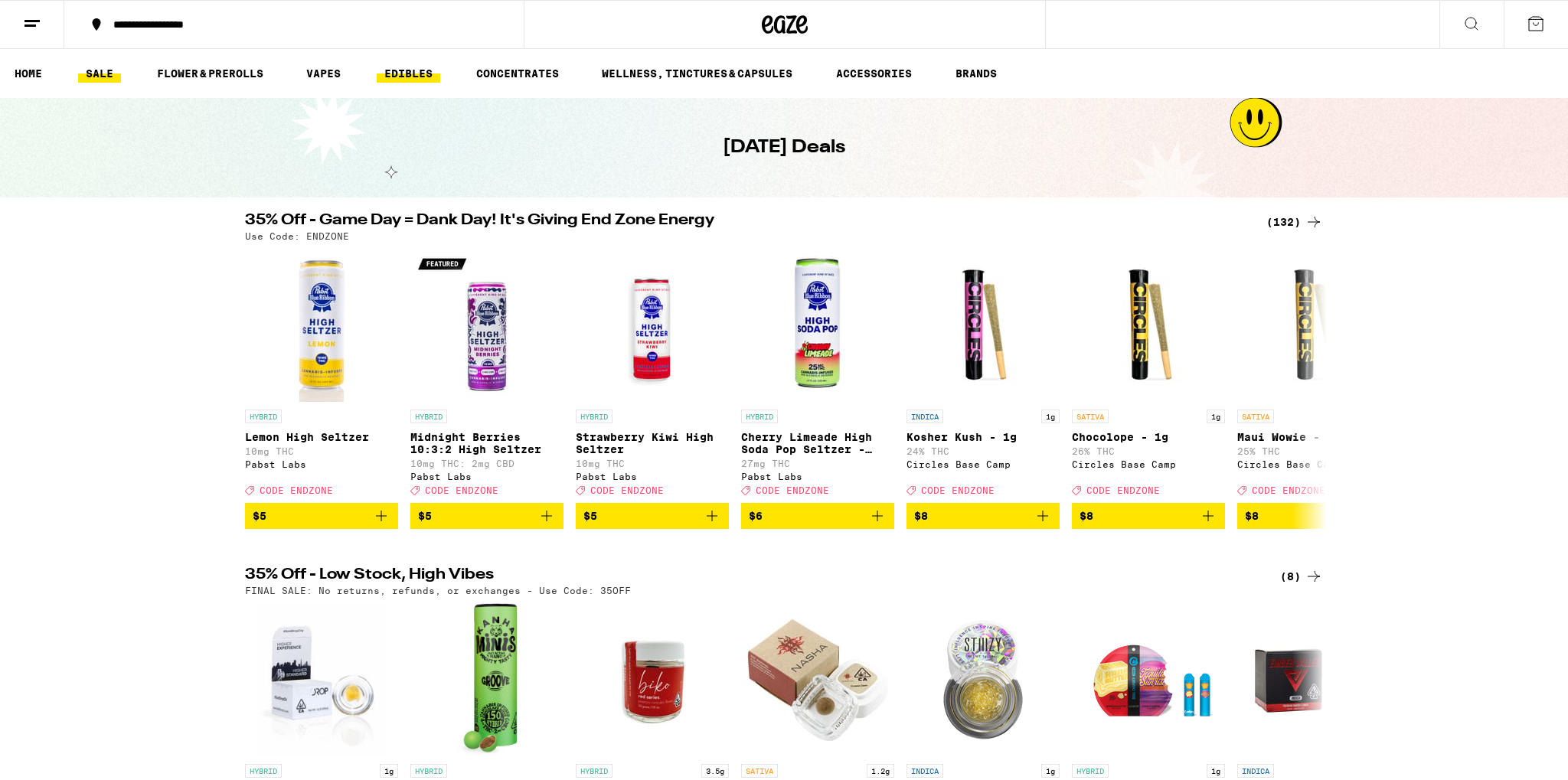
click at [396, 72] on link "EDIBLES" at bounding box center [408, 73] width 63 height 18
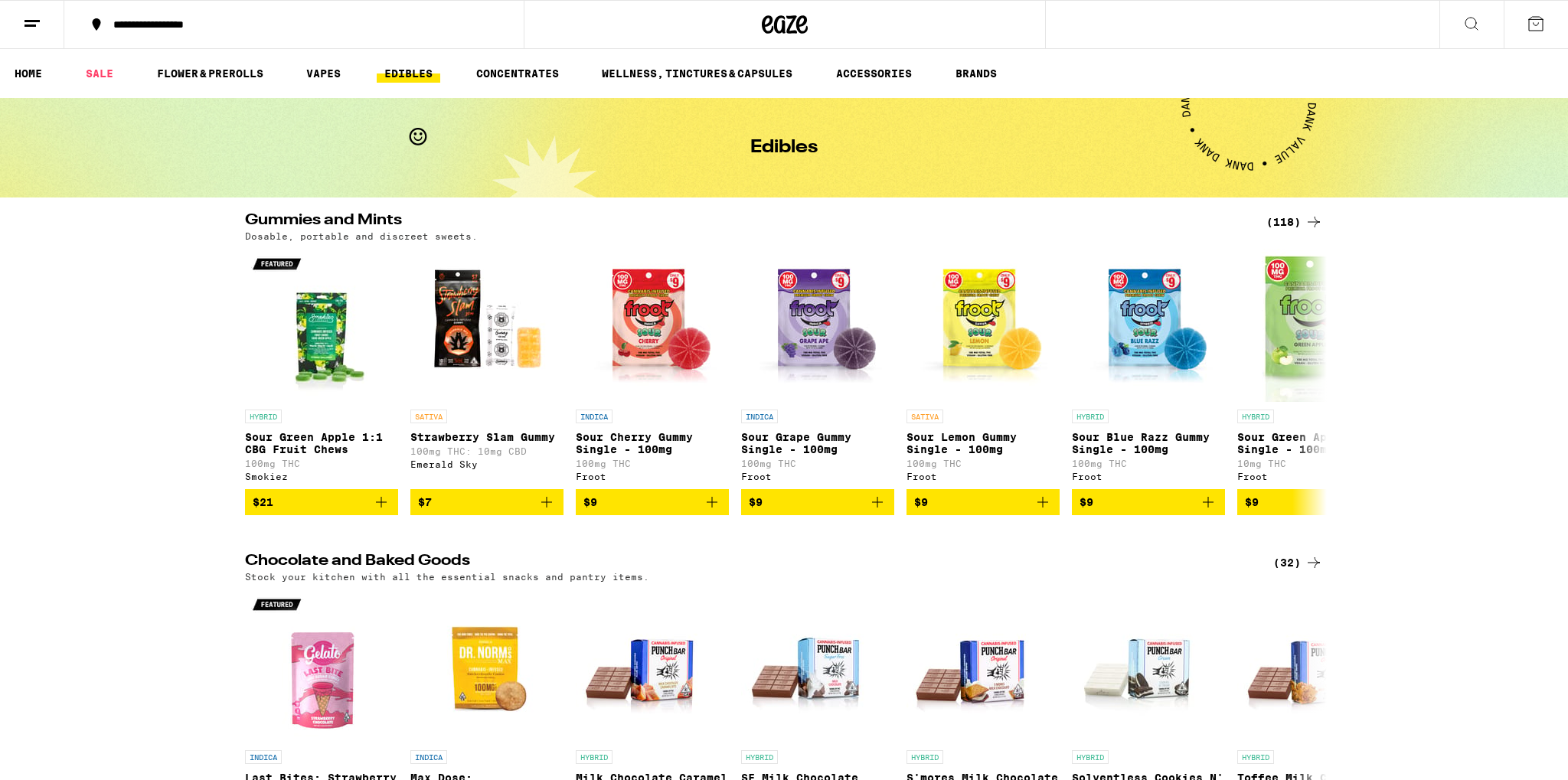
click at [1291, 221] on div "(118)" at bounding box center [1294, 221] width 56 height 18
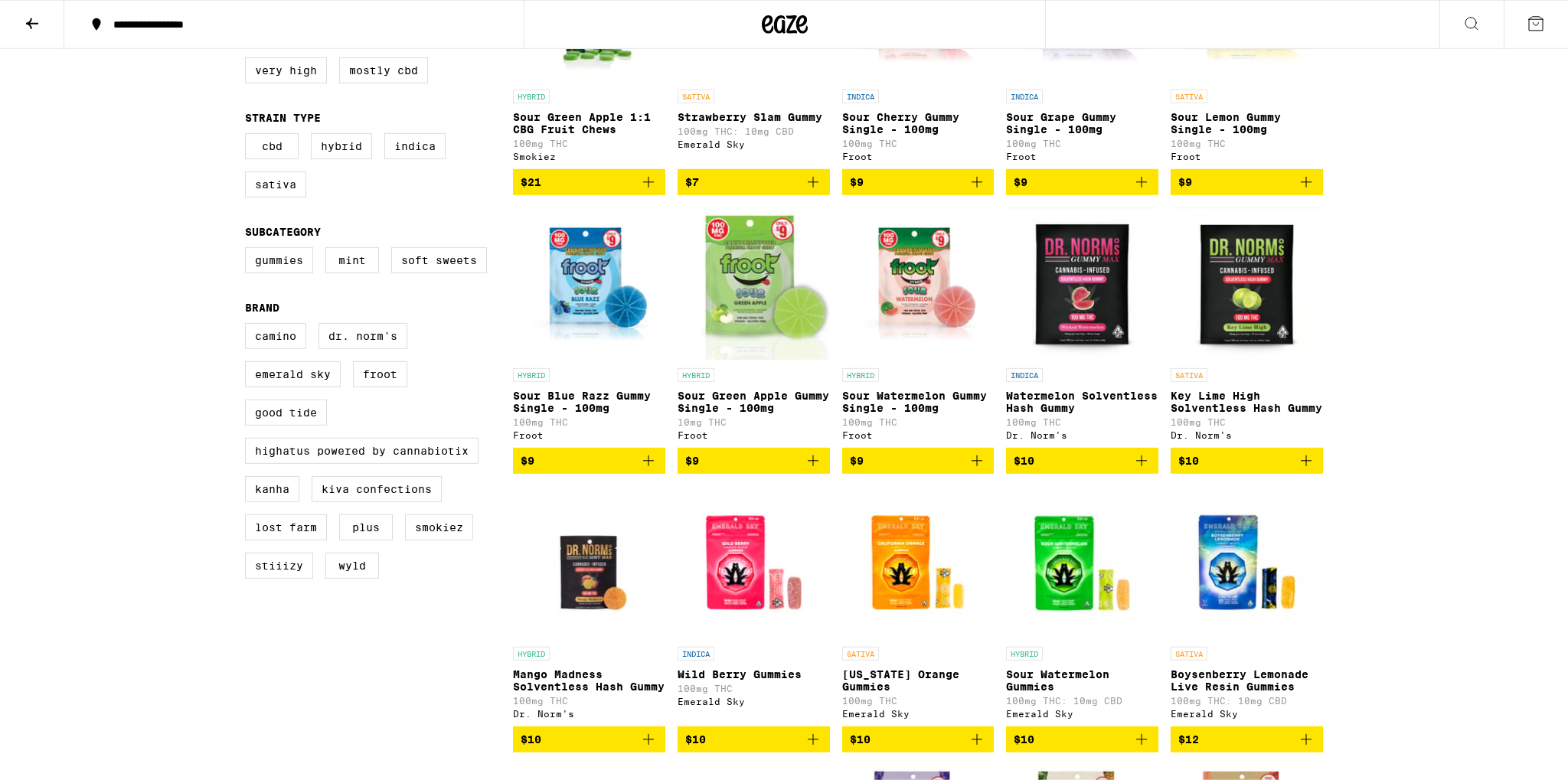
scroll to position [323, 0]
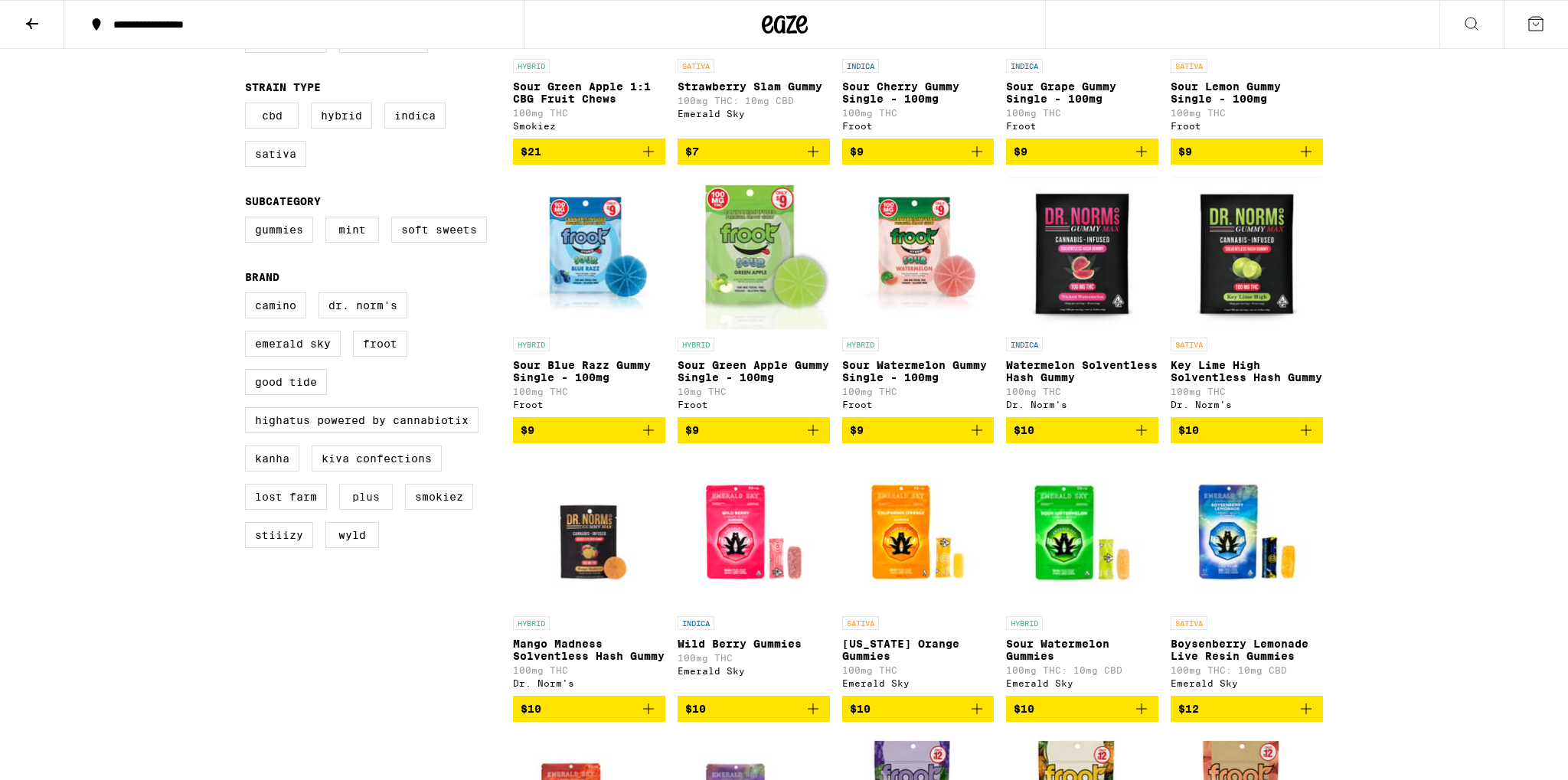
click at [357, 510] on label "PLUS" at bounding box center [366, 497] width 54 height 26
click at [249, 296] on input "PLUS" at bounding box center [248, 295] width 1 height 1
checkbox input "true"
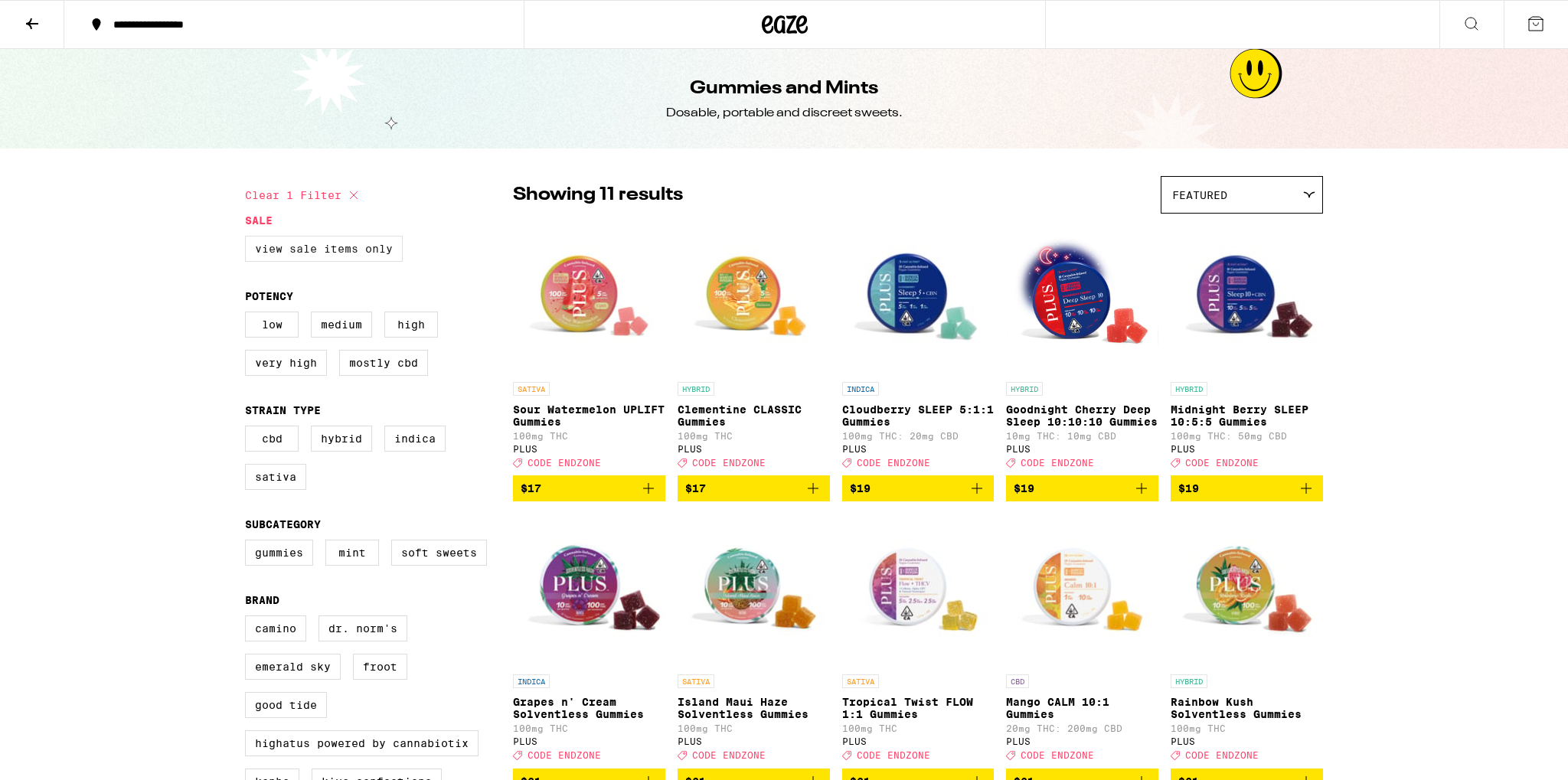
click at [304, 249] on label "View Sale Items Only" at bounding box center [323, 249] width 158 height 26
click at [249, 239] on input "View Sale Items Only" at bounding box center [248, 238] width 1 height 1
checkbox input "true"
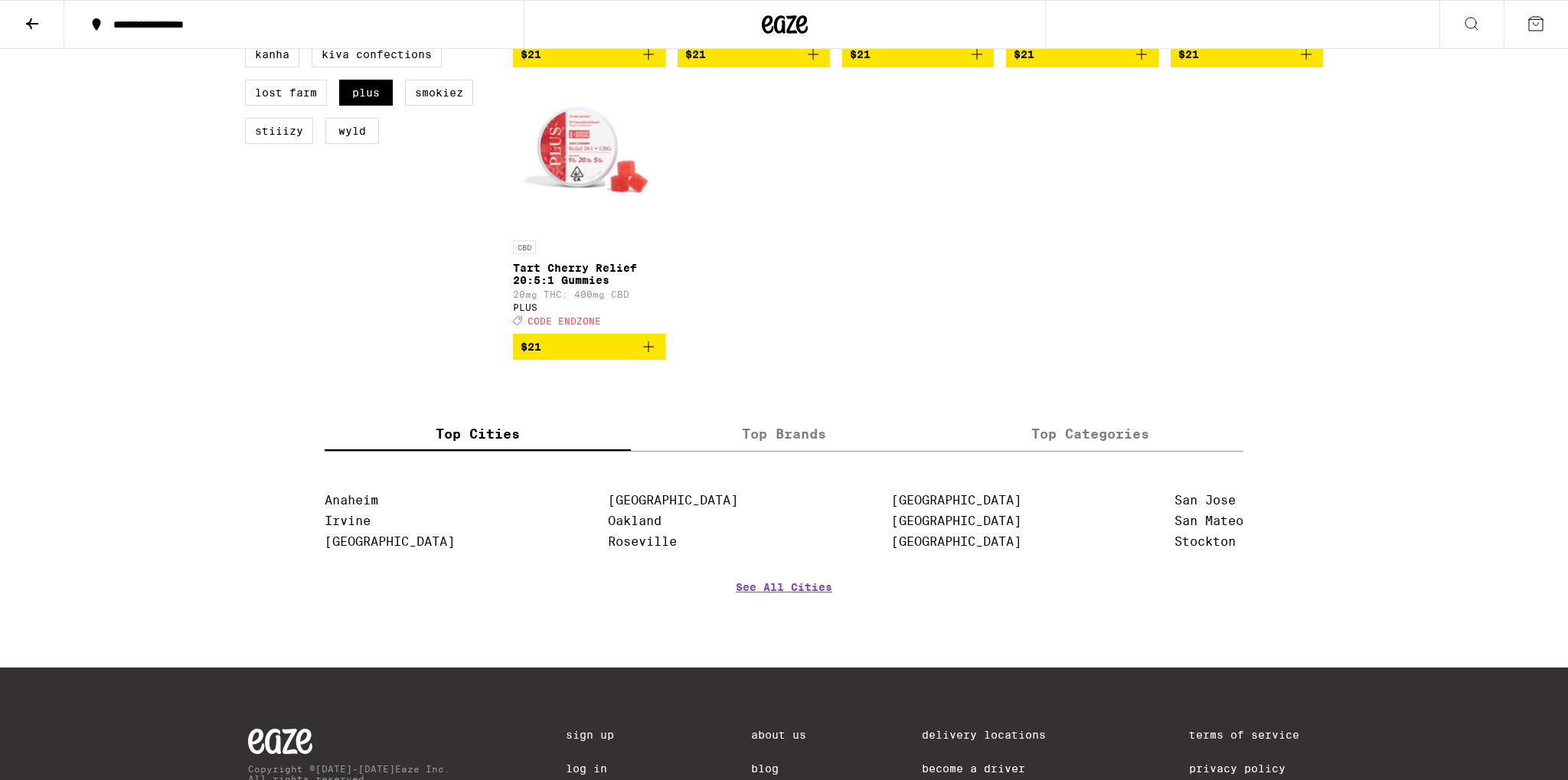
scroll to position [890, 0]
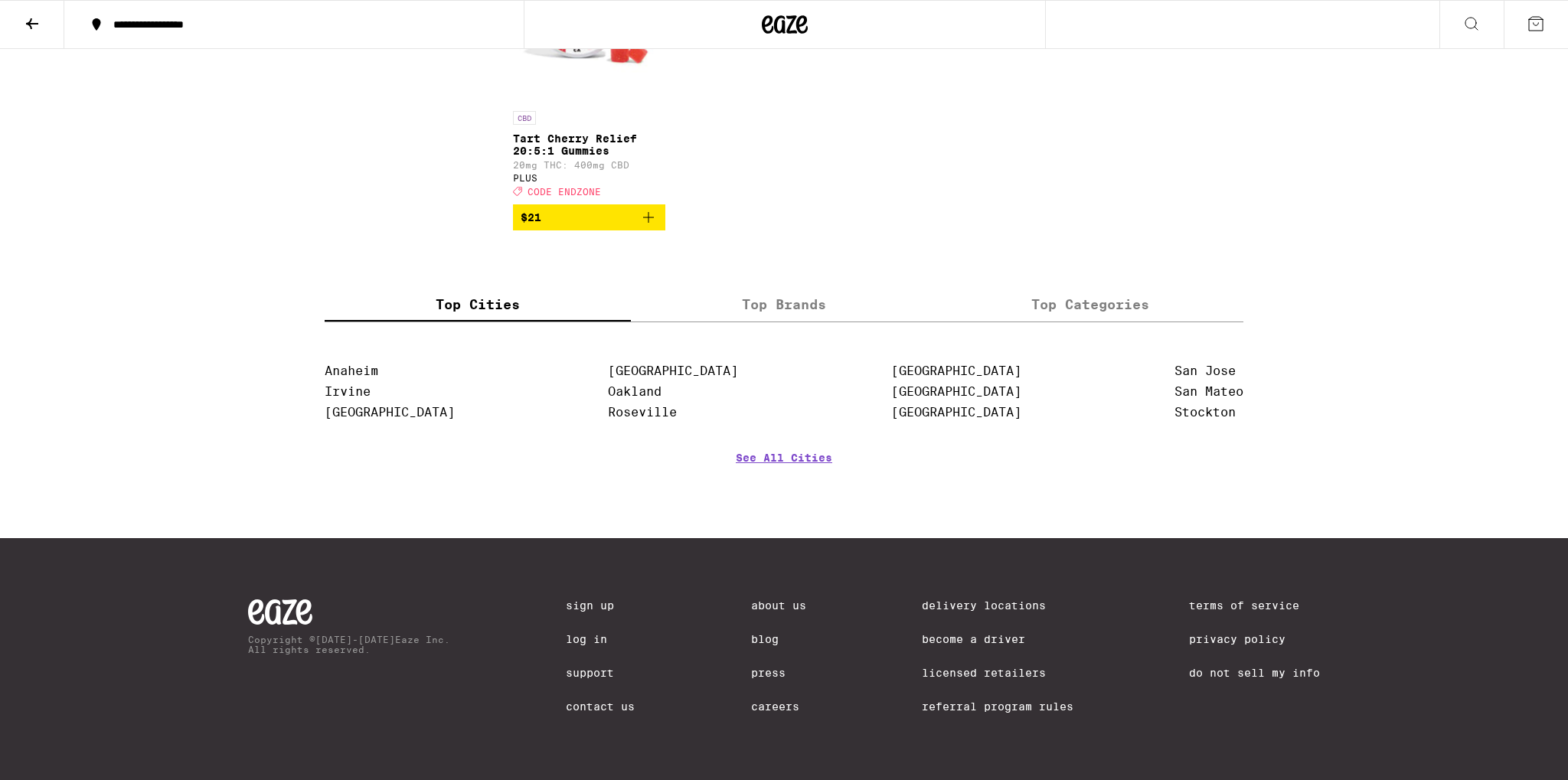
click at [774, 600] on link "About Us" at bounding box center [779, 606] width 56 height 12
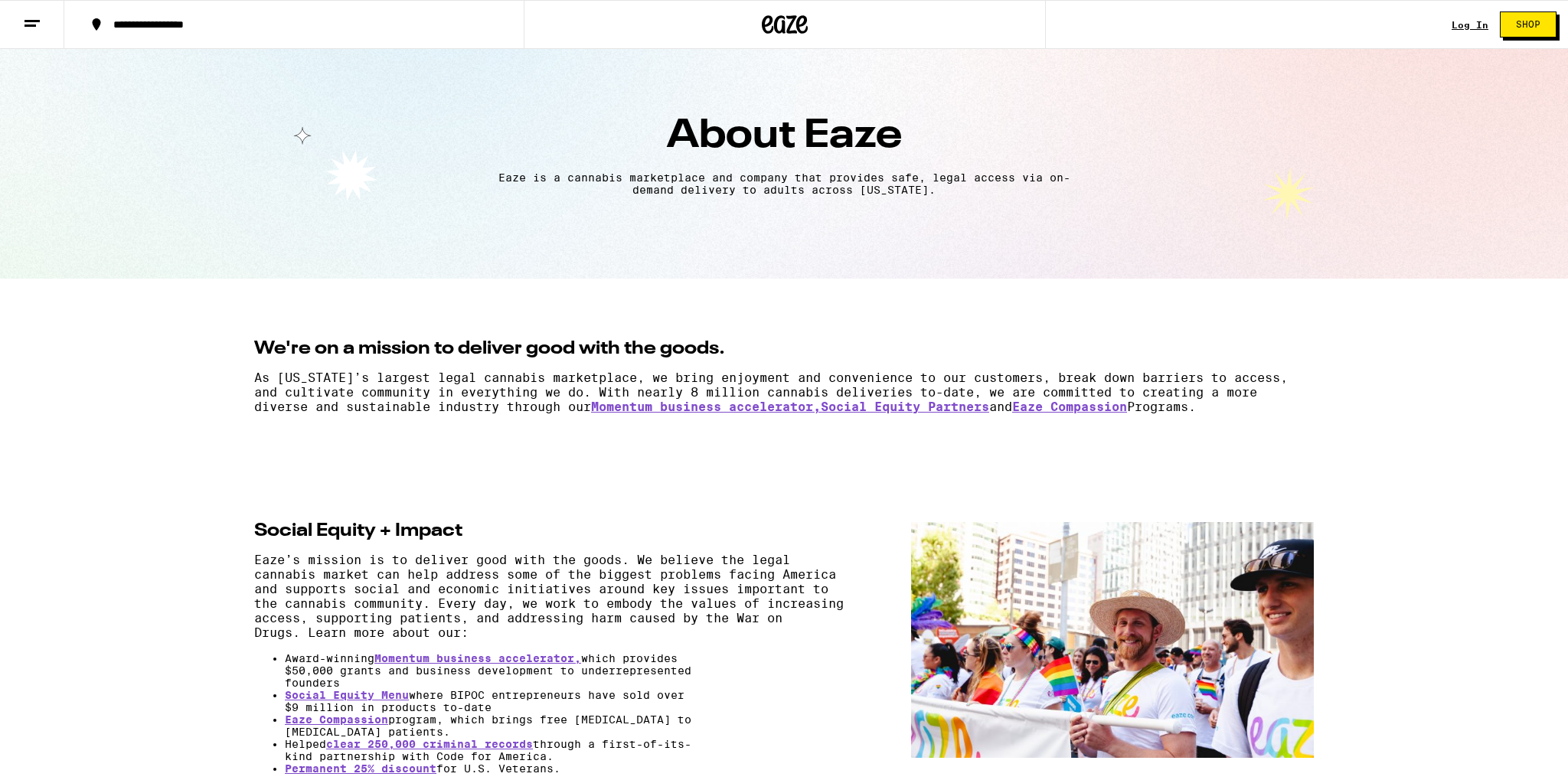
click at [1476, 23] on link "Log In" at bounding box center [1469, 24] width 36 height 10
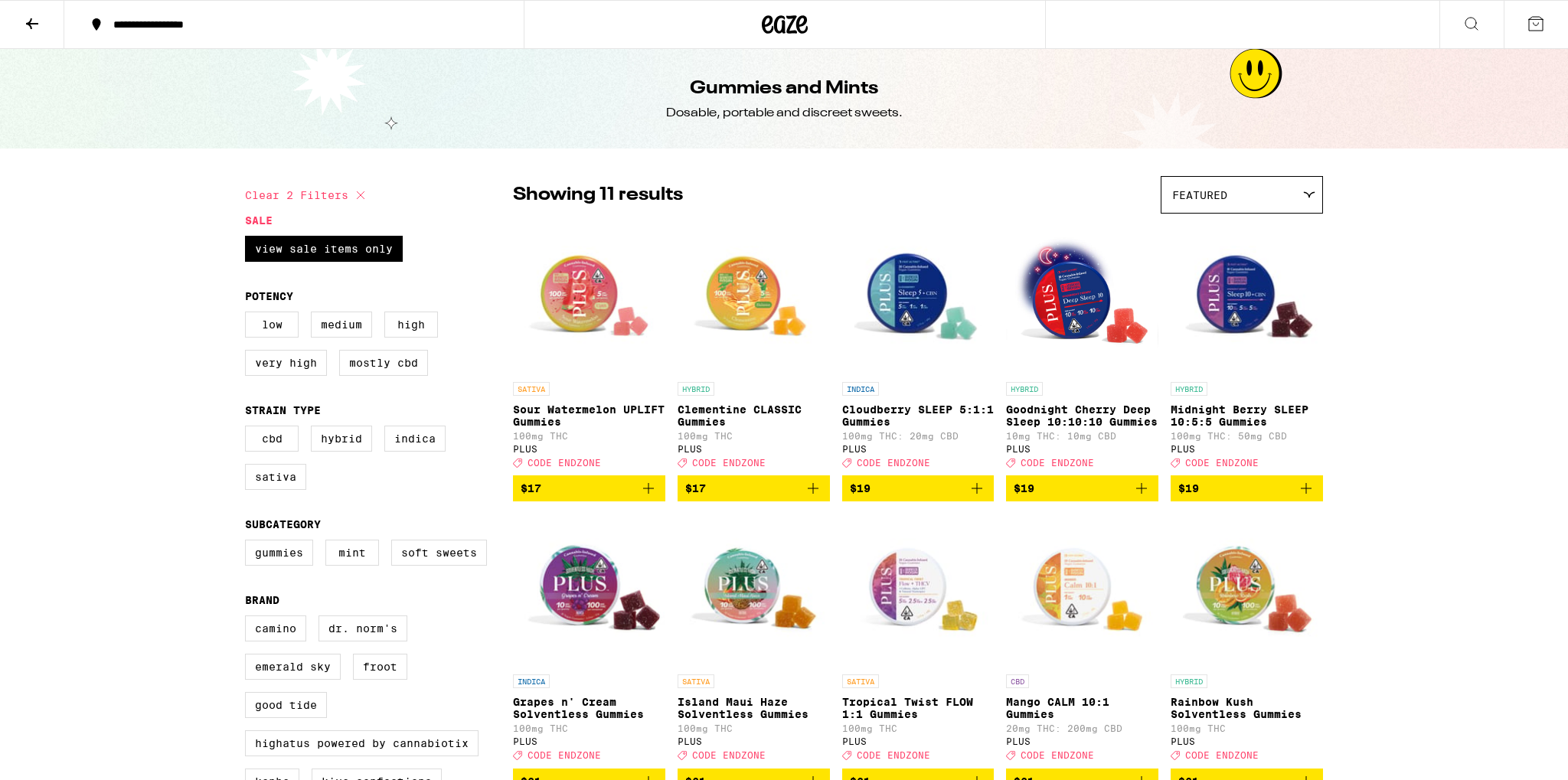
click at [36, 23] on icon at bounding box center [32, 23] width 12 height 10
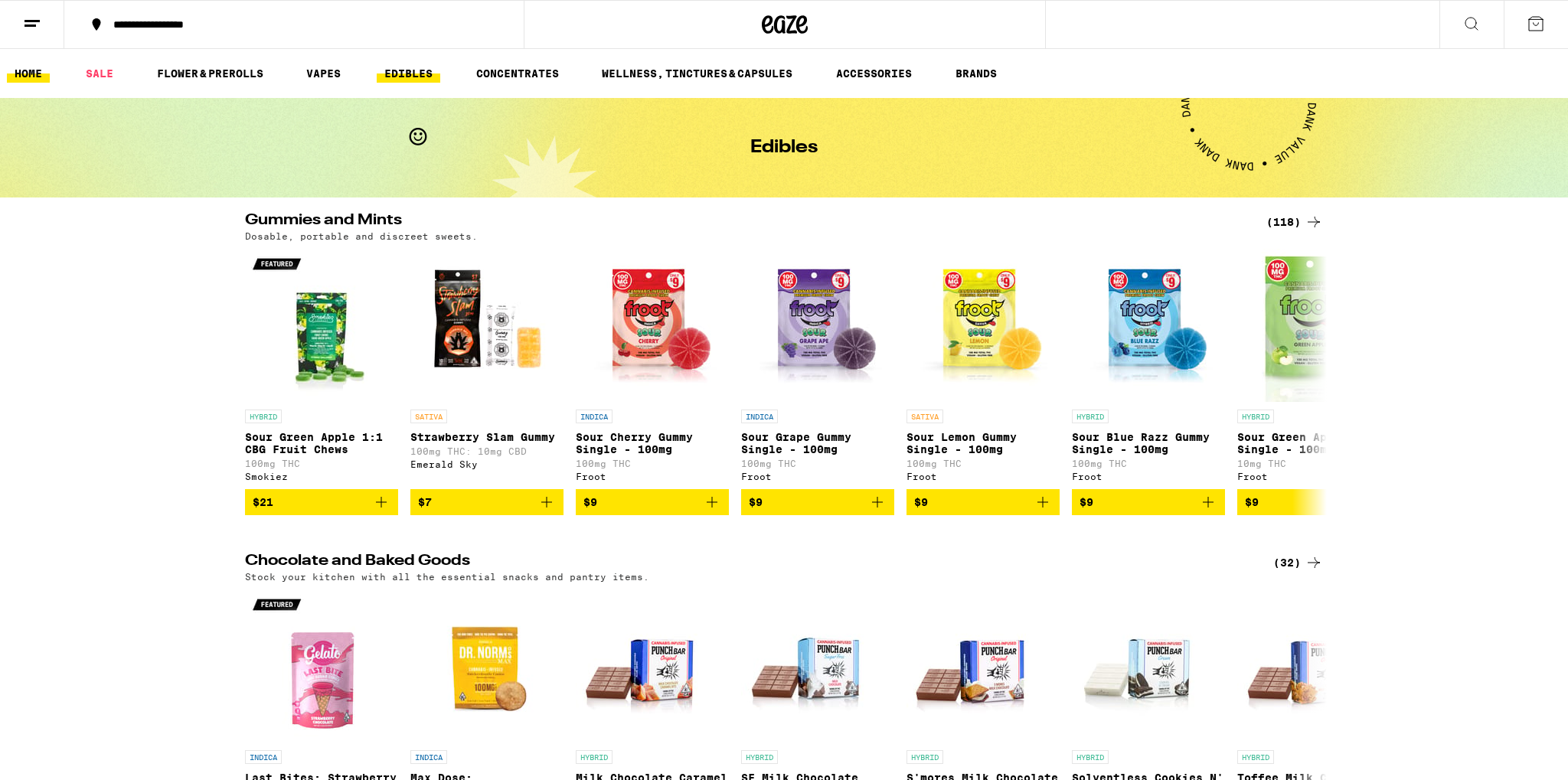
click at [32, 74] on link "HOME" at bounding box center [28, 73] width 42 height 18
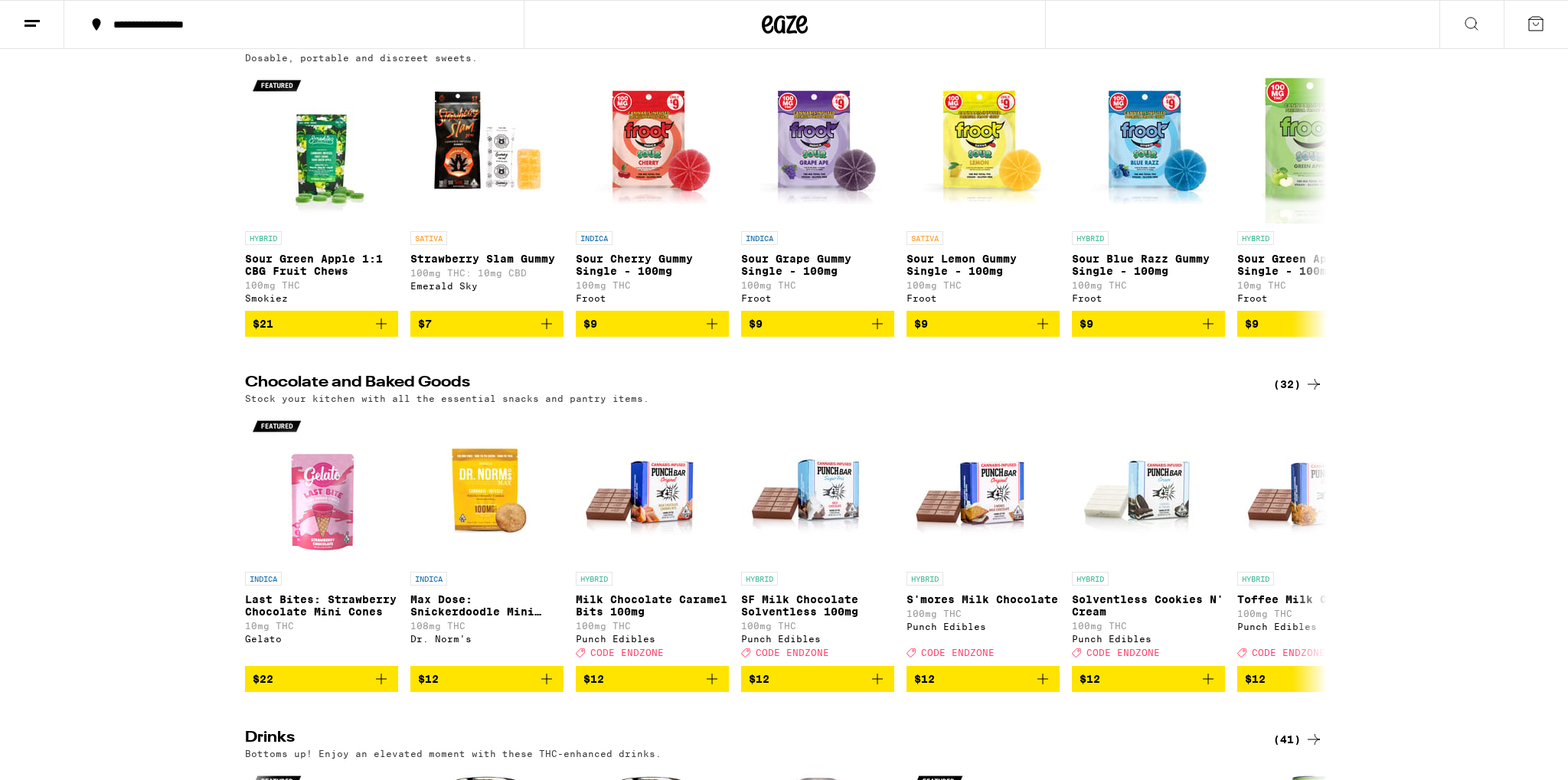
scroll to position [4124, 0]
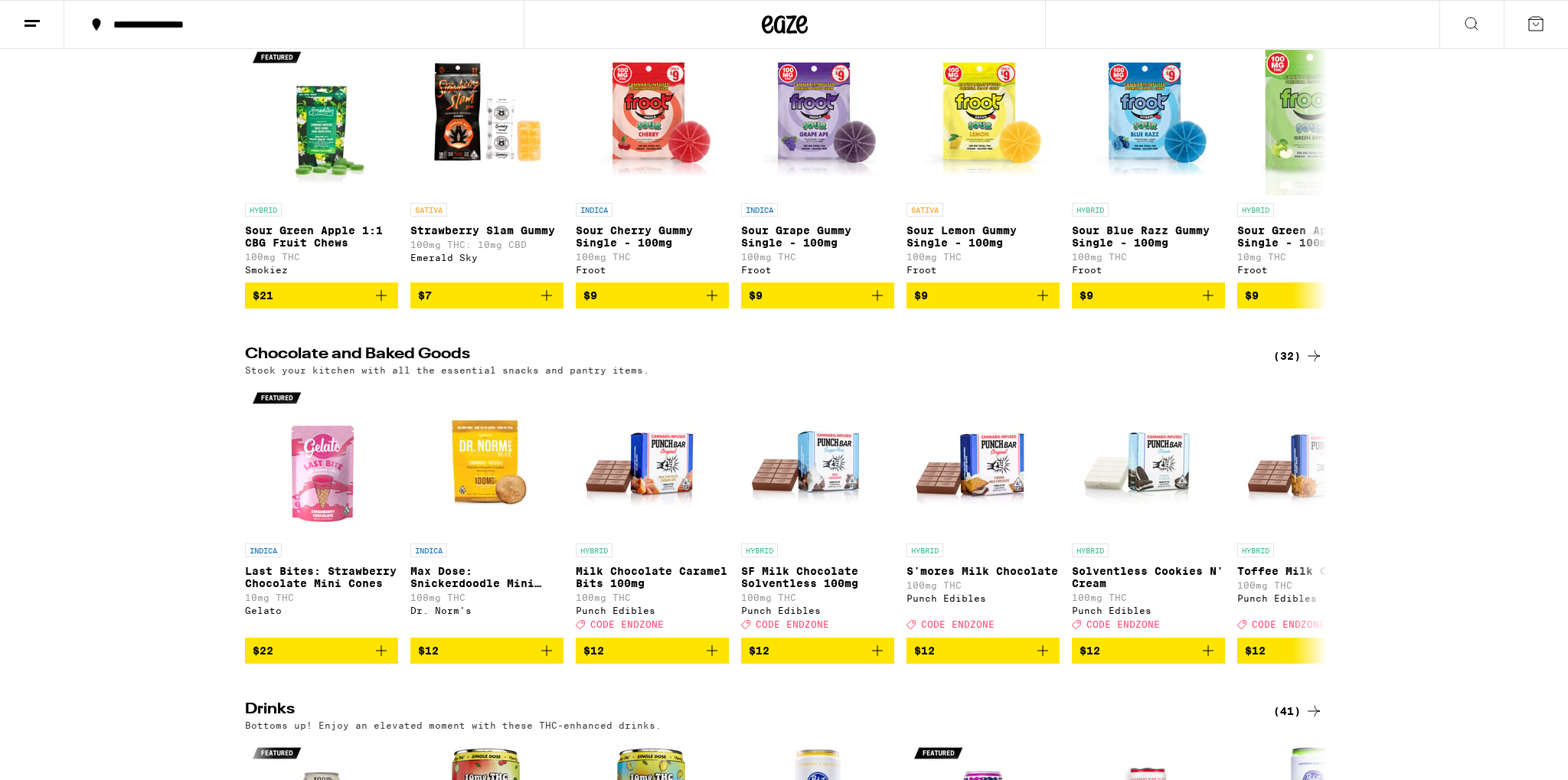
click at [1291, 24] on div "(118)" at bounding box center [1294, 15] width 56 height 18
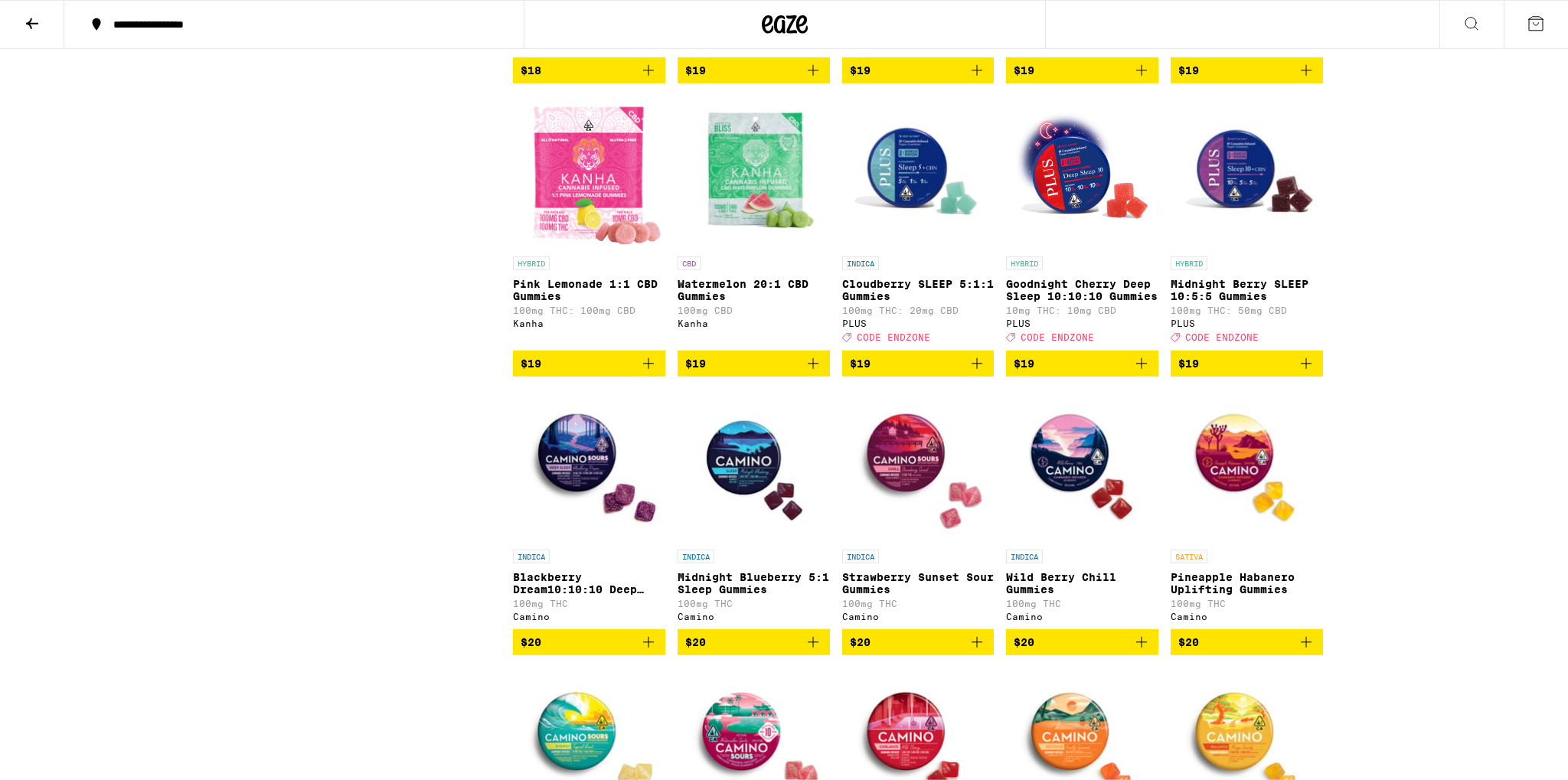
scroll to position [3154, 0]
